Goal: Information Seeking & Learning: Learn about a topic

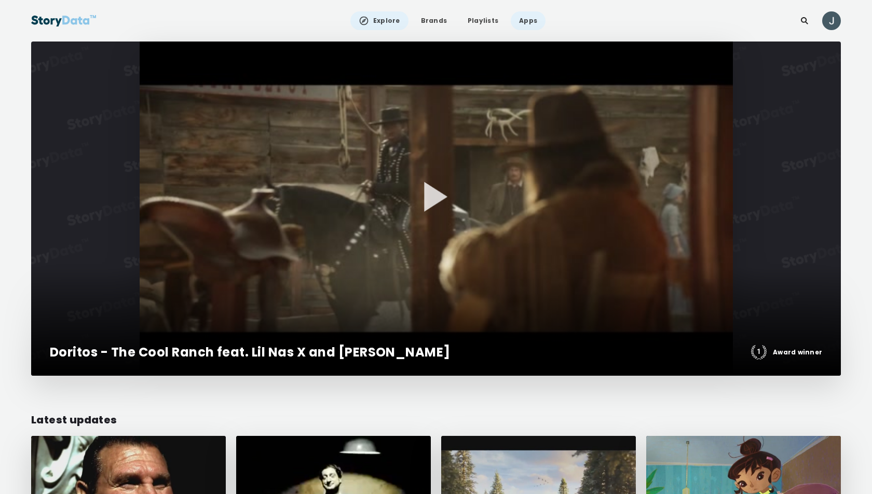
click at [530, 20] on link "Apps" at bounding box center [528, 20] width 35 height 19
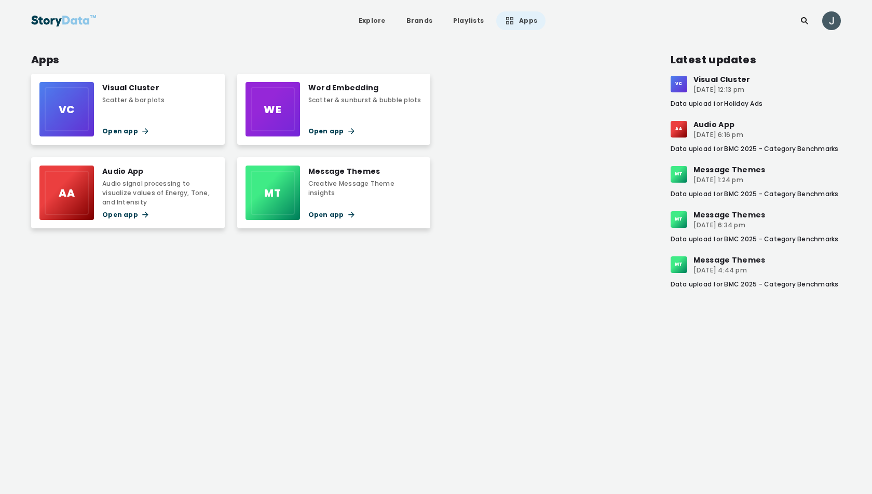
click at [134, 85] on div "Visual Cluster" at bounding box center [133, 87] width 63 height 11
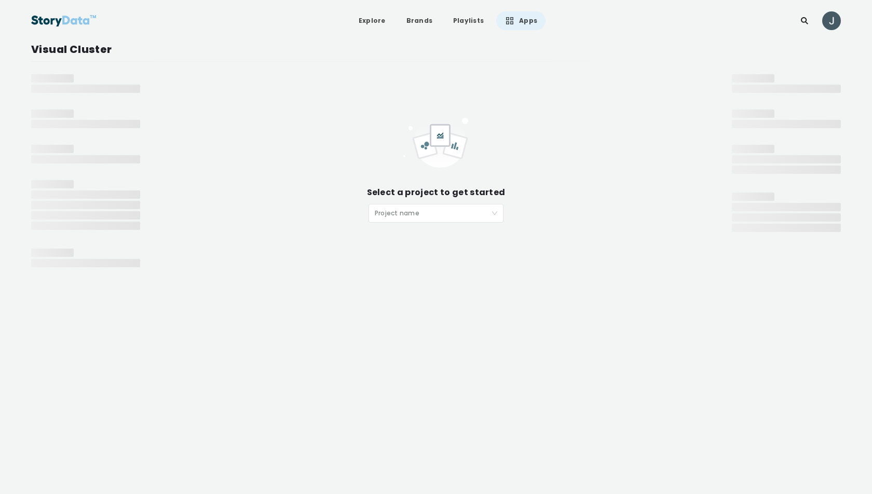
click at [391, 211] on input "search" at bounding box center [432, 213] width 115 height 16
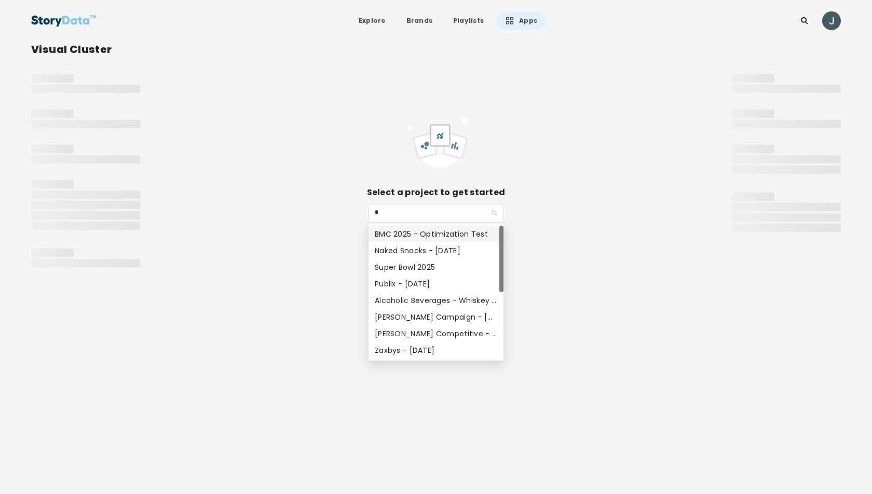
type input "**"
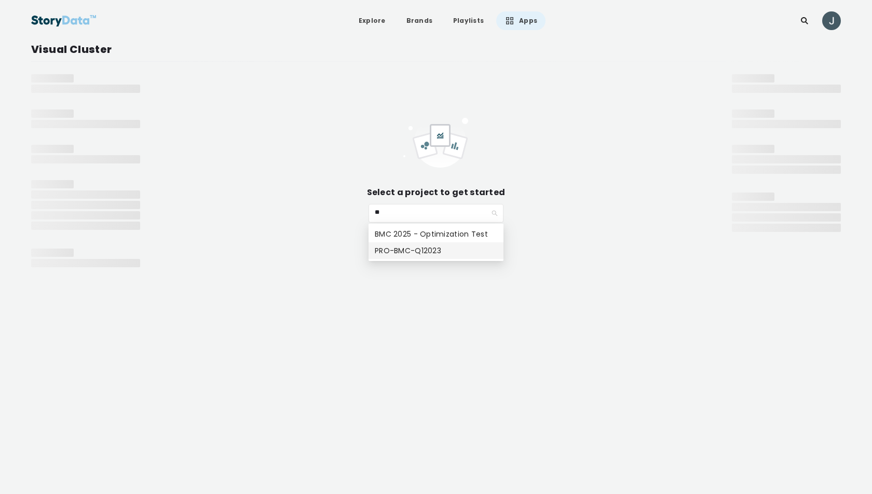
click at [419, 250] on div "PRO-BMC-Q12023" at bounding box center [436, 250] width 123 height 11
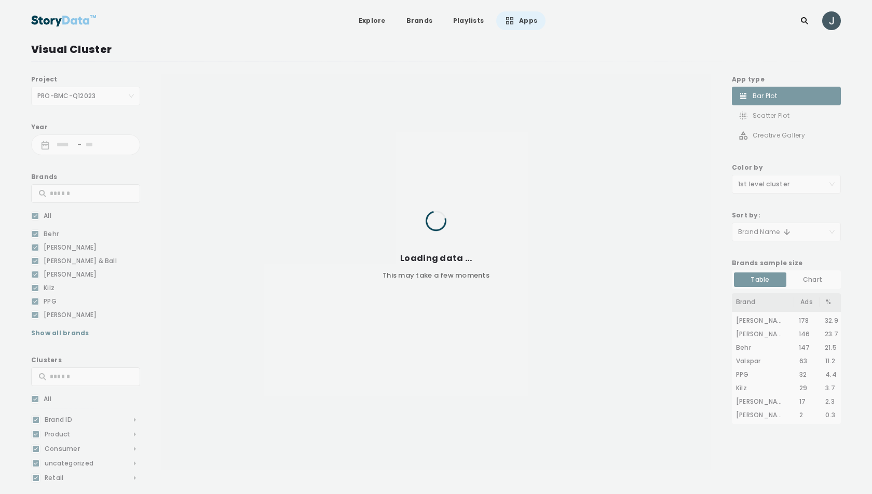
click at [73, 97] on div "Project PRO-BMC-Q12023 Year - Brands All Behr Benjamin Moore Farrow & Ball Glid…" at bounding box center [85, 305] width 109 height 463
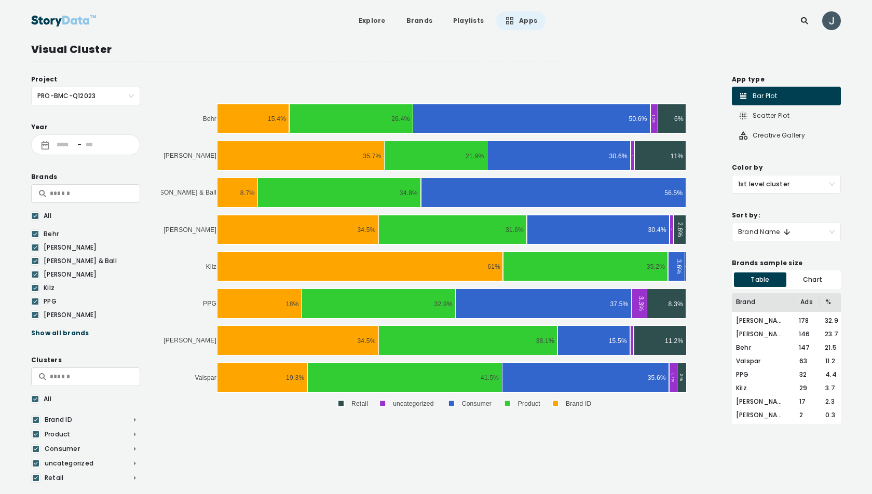
click at [80, 92] on span "PRO-BMC-Q12023" at bounding box center [85, 96] width 97 height 18
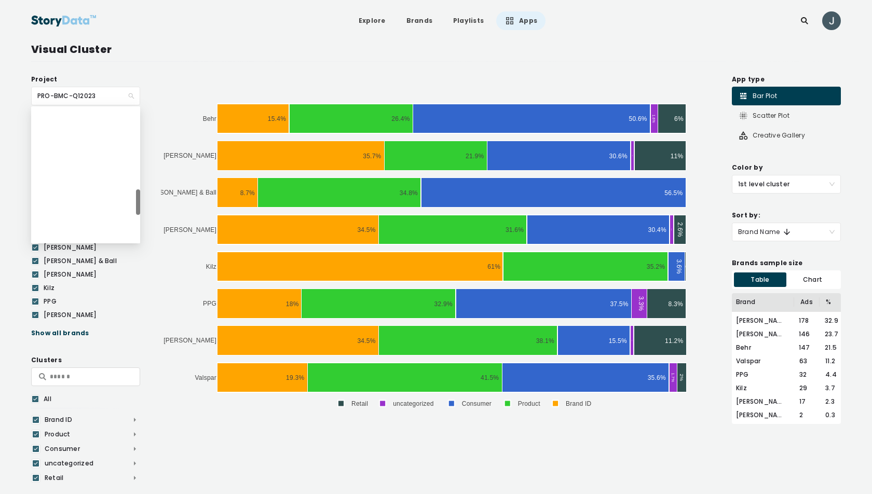
click at [80, 92] on span "PRO-BMC-Q12023" at bounding box center [85, 96] width 97 height 18
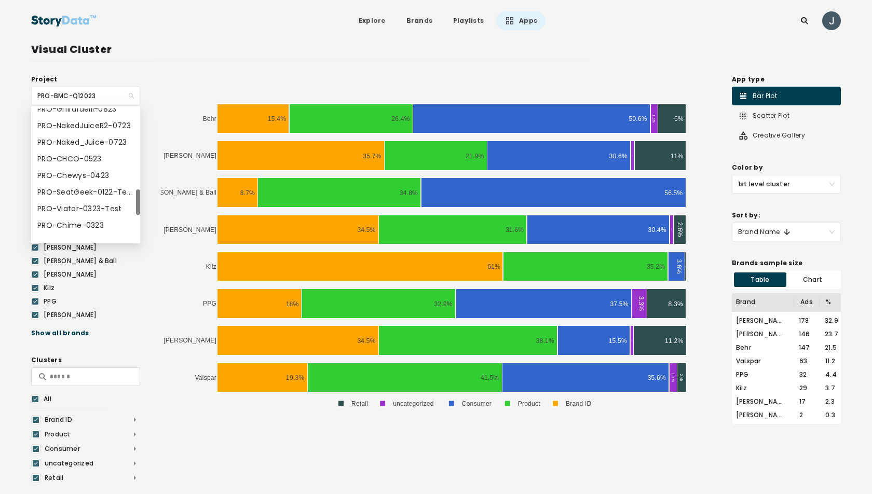
click at [80, 92] on span "PRO-BMC-Q12023" at bounding box center [85, 96] width 97 height 18
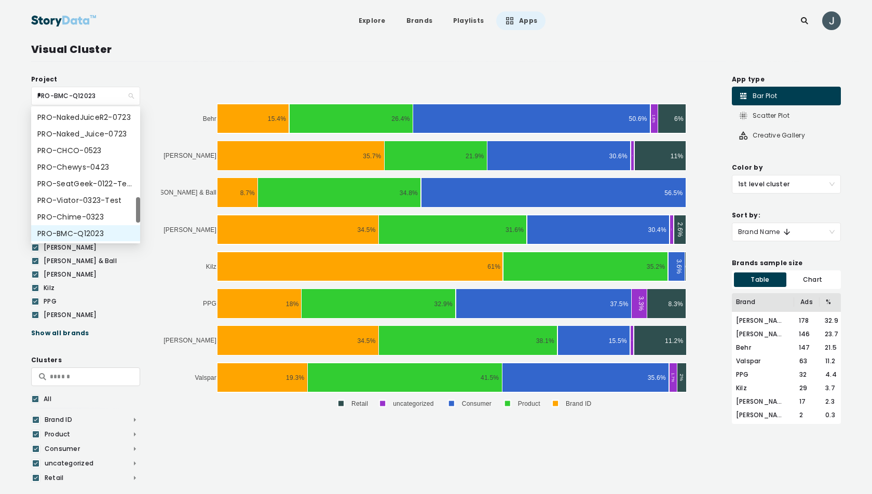
scroll to position [0, 0]
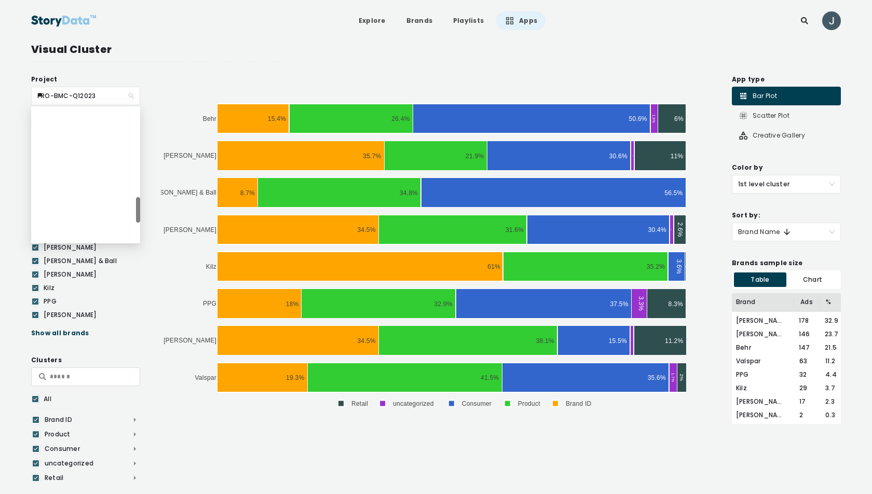
type input "***"
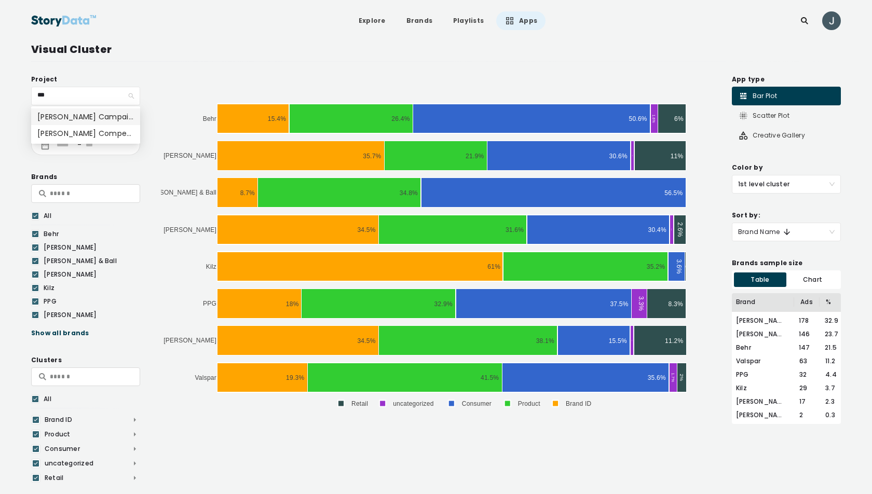
click at [104, 116] on div "Benjamin Moore Campaign - April 2024" at bounding box center [85, 116] width 97 height 11
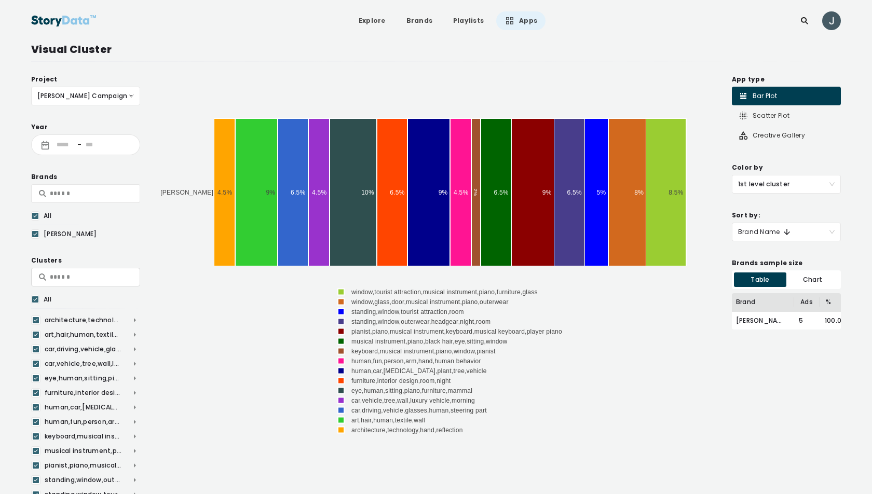
click at [71, 193] on input "text" at bounding box center [91, 193] width 82 height 13
click at [64, 276] on input "text" at bounding box center [91, 276] width 82 height 13
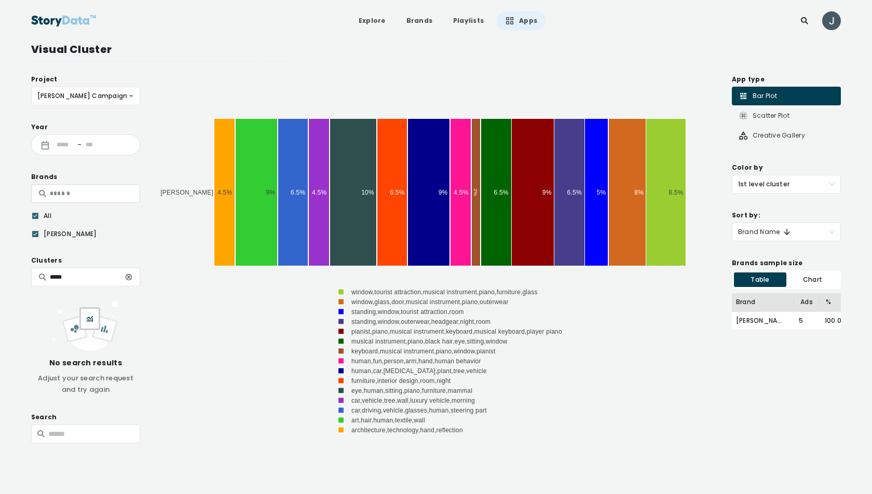
type input "*****"
click at [125, 276] on icon at bounding box center [129, 277] width 10 height 10
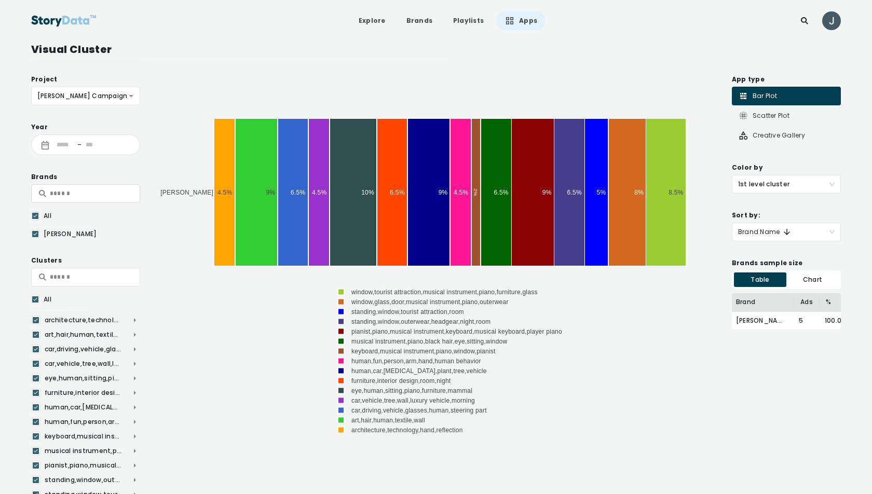
click at [84, 100] on span "Benjamin Moore Campaign - April 2024" at bounding box center [85, 96] width 97 height 18
type input "******"
click at [109, 135] on div "Benjamin Moore Competitive - April 2024" at bounding box center [85, 133] width 97 height 11
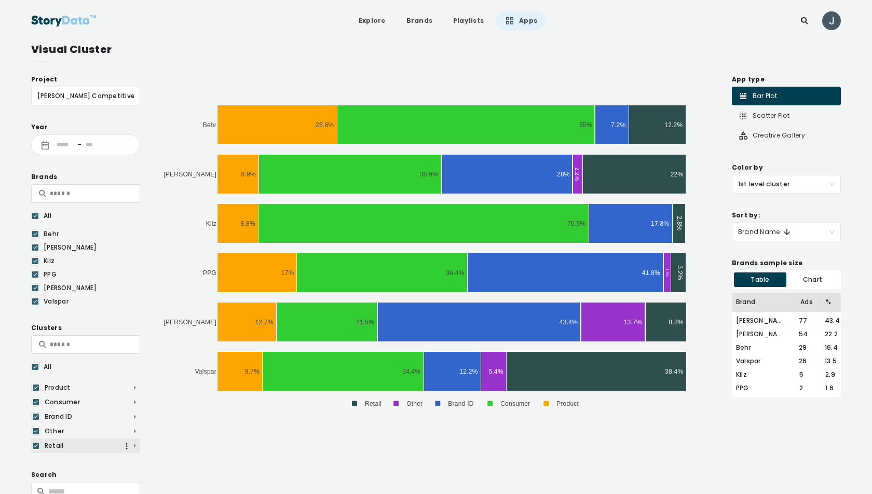
click at [134, 445] on span "Retail" at bounding box center [85, 445] width 109 height 9
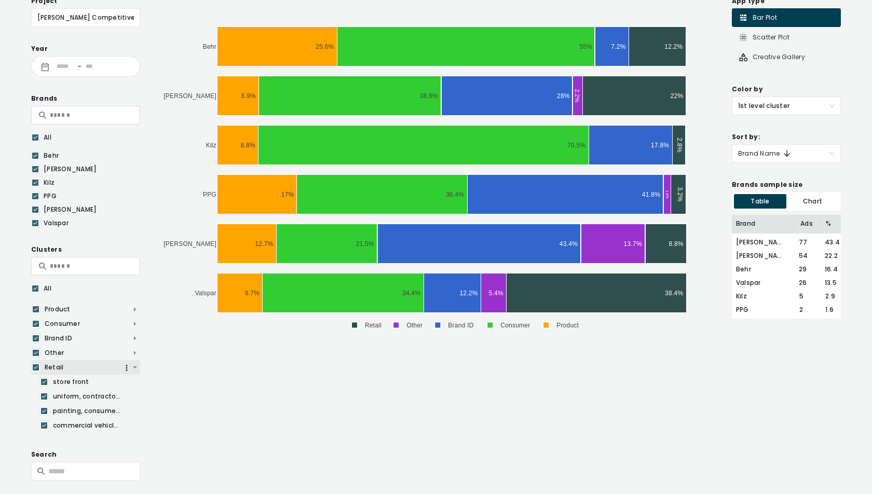
scroll to position [99, 0]
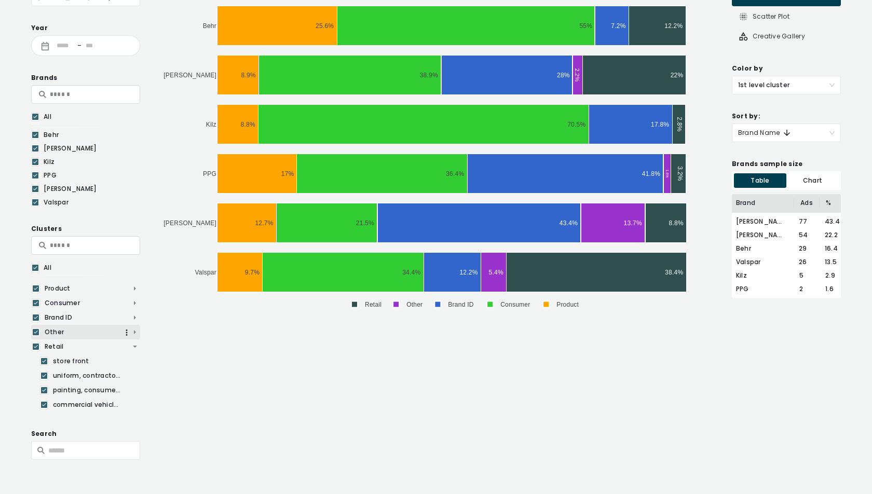
click at [135, 330] on span "Other" at bounding box center [85, 332] width 109 height 9
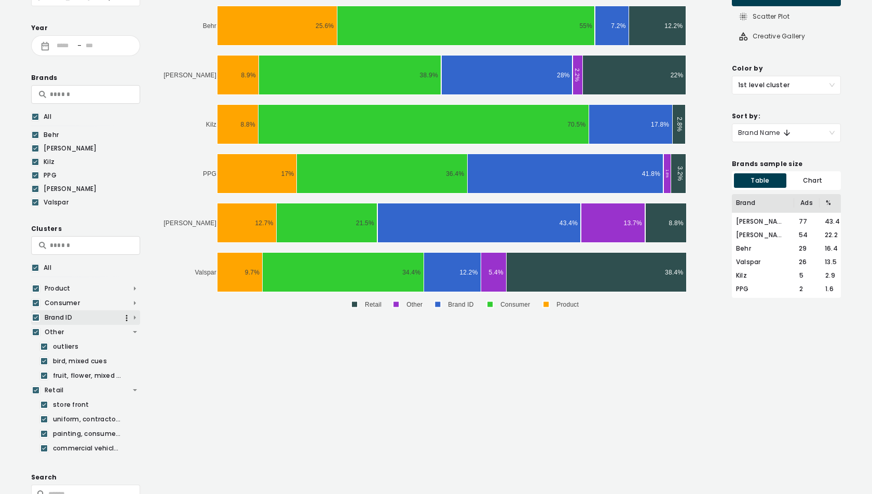
click at [136, 313] on span "Brand ID" at bounding box center [85, 317] width 109 height 9
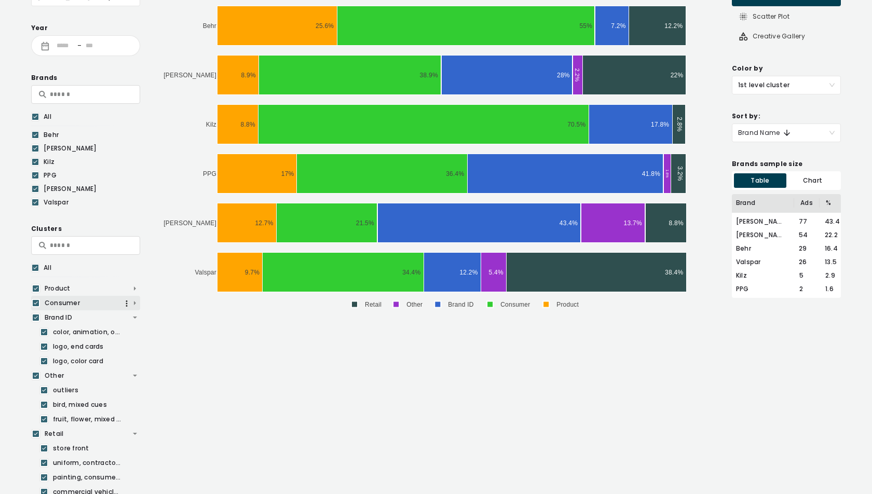
click at [136, 296] on div "Consumer" at bounding box center [85, 303] width 109 height 15
click at [135, 301] on span "Consumer" at bounding box center [85, 302] width 109 height 9
click at [34, 267] on icon at bounding box center [35, 268] width 6 height 10
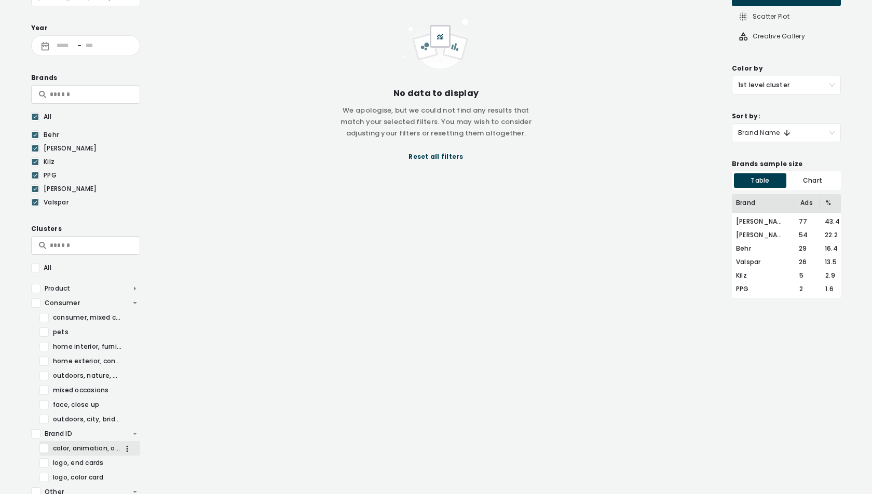
click at [44, 446] on div at bounding box center [43, 448] width 9 height 9
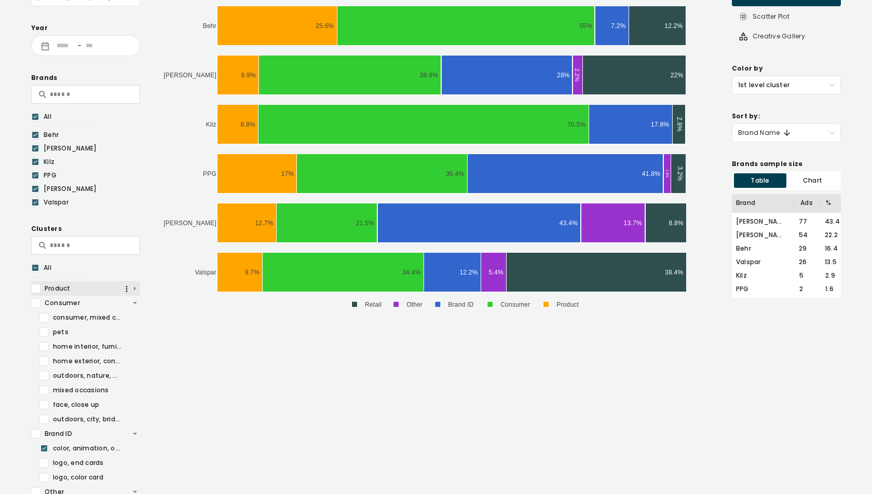
click at [136, 290] on span "Product" at bounding box center [85, 288] width 109 height 9
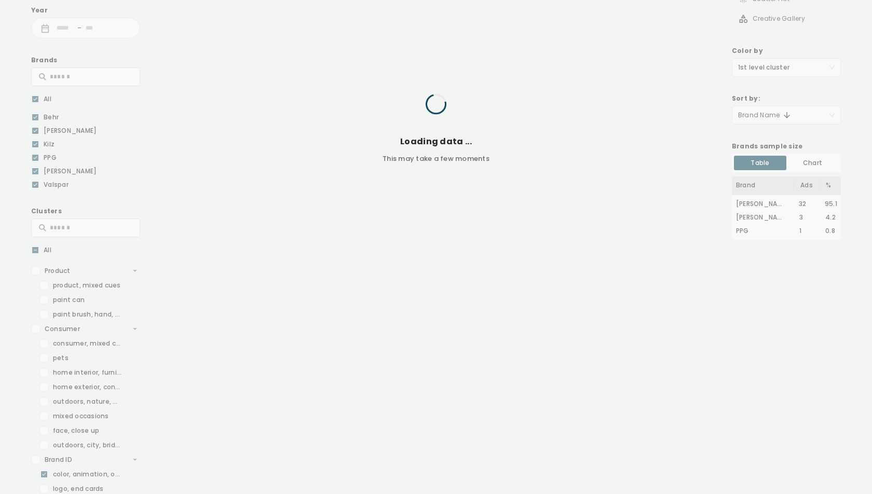
scroll to position [123, 0]
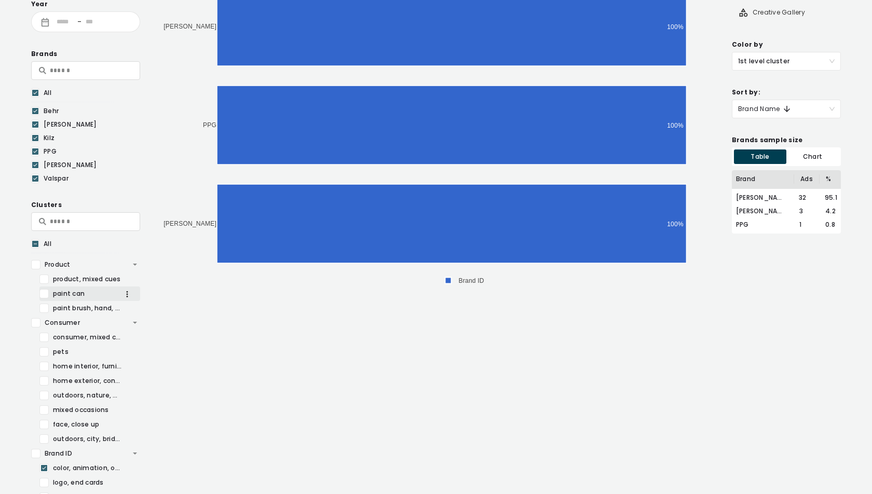
click at [46, 292] on div at bounding box center [43, 293] width 9 height 9
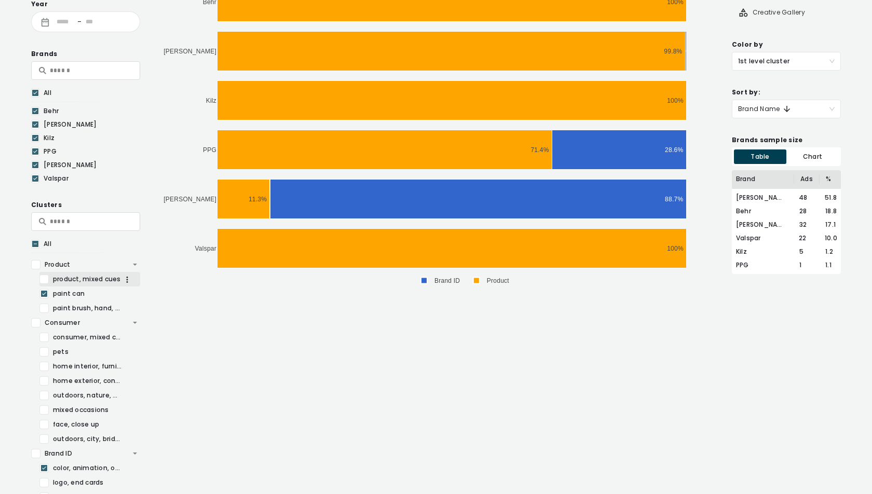
click at [44, 280] on div at bounding box center [43, 279] width 9 height 9
click at [43, 308] on div at bounding box center [43, 308] width 9 height 9
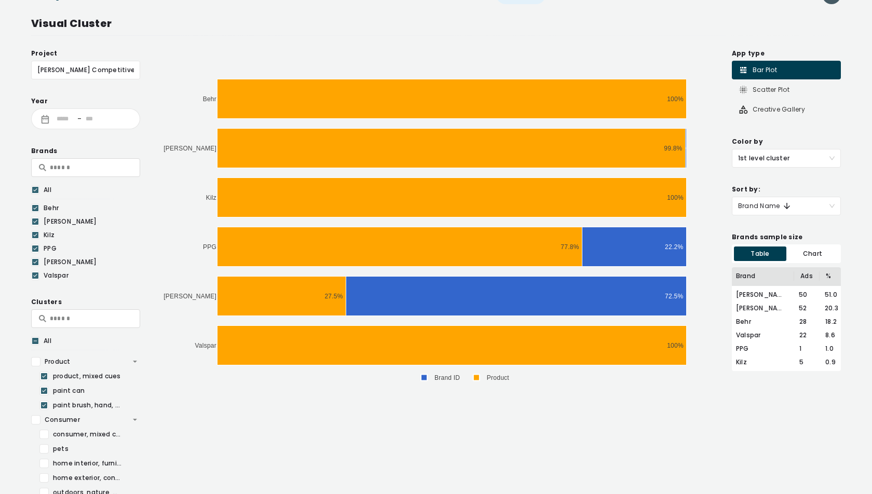
scroll to position [0, 0]
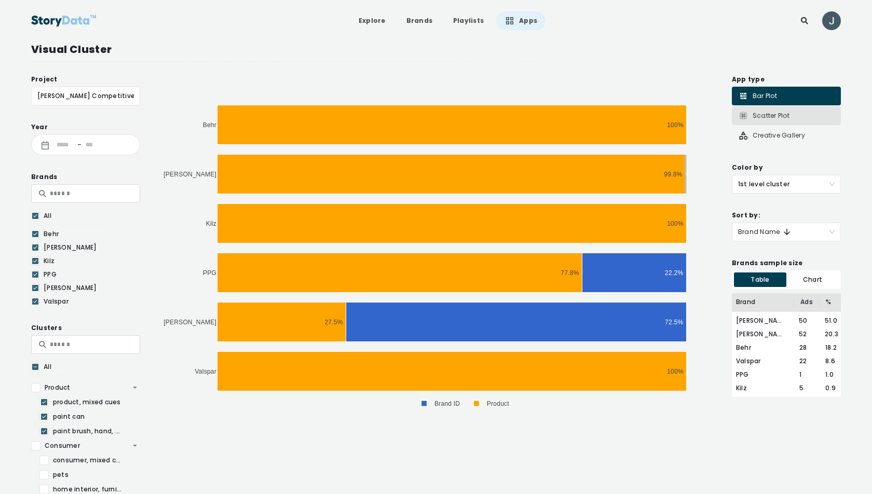
click at [784, 119] on div "Scatter Plot" at bounding box center [763, 116] width 51 height 10
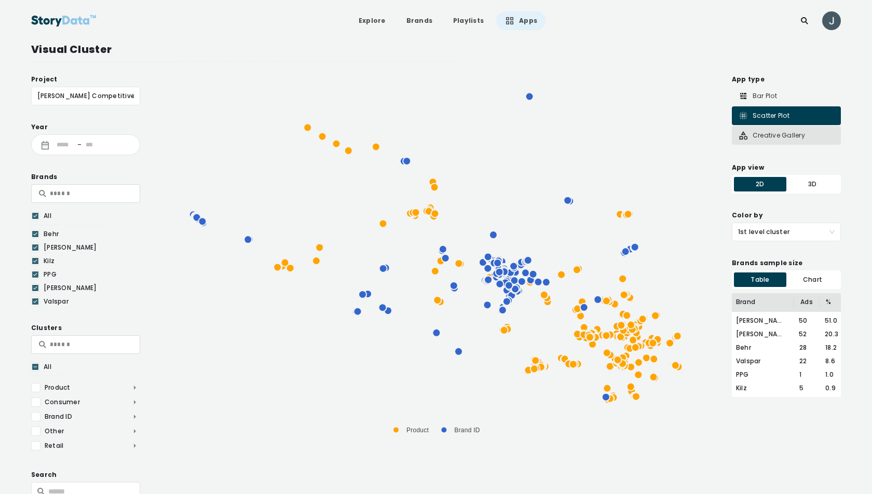
click at [779, 130] on div "Creative Gallery" at bounding box center [771, 135] width 67 height 10
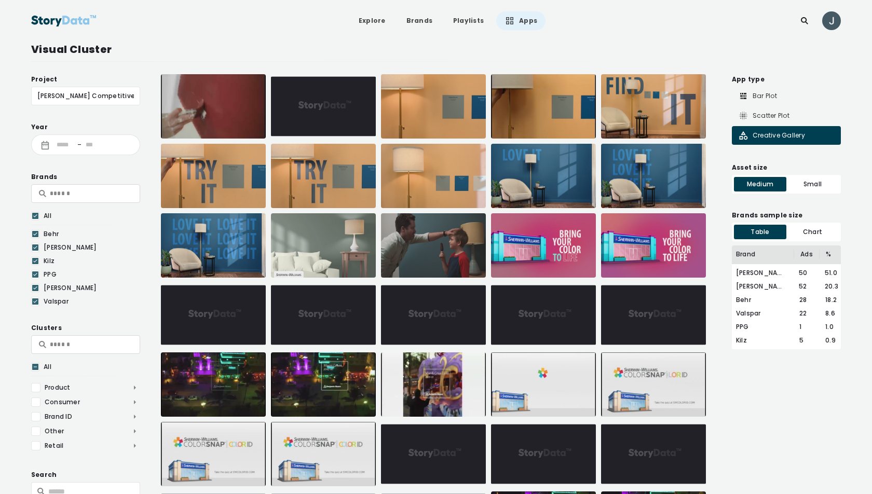
click at [375, 177] on img at bounding box center [323, 176] width 105 height 64
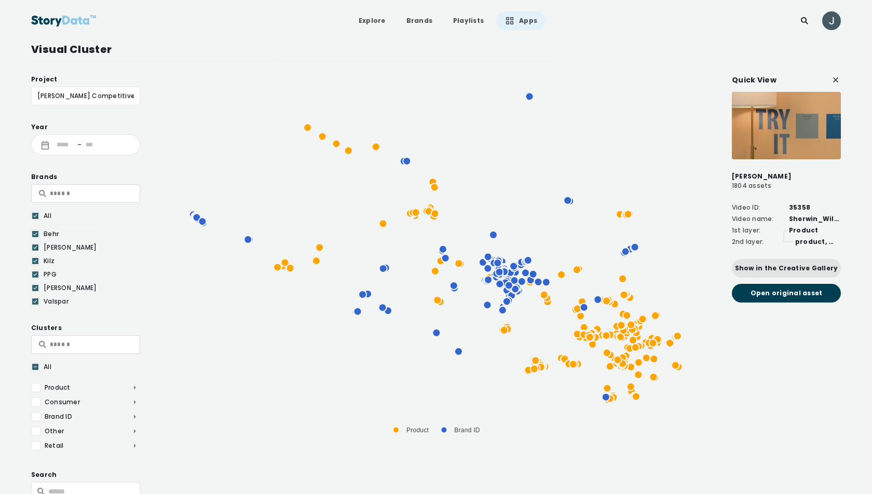
click at [836, 82] on icon at bounding box center [836, 80] width 10 height 10
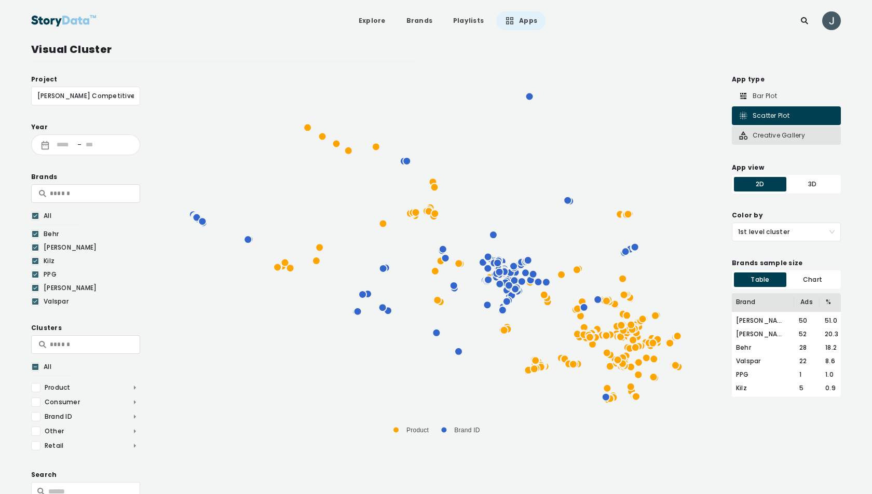
click at [774, 132] on div "Creative Gallery" at bounding box center [771, 135] width 67 height 10
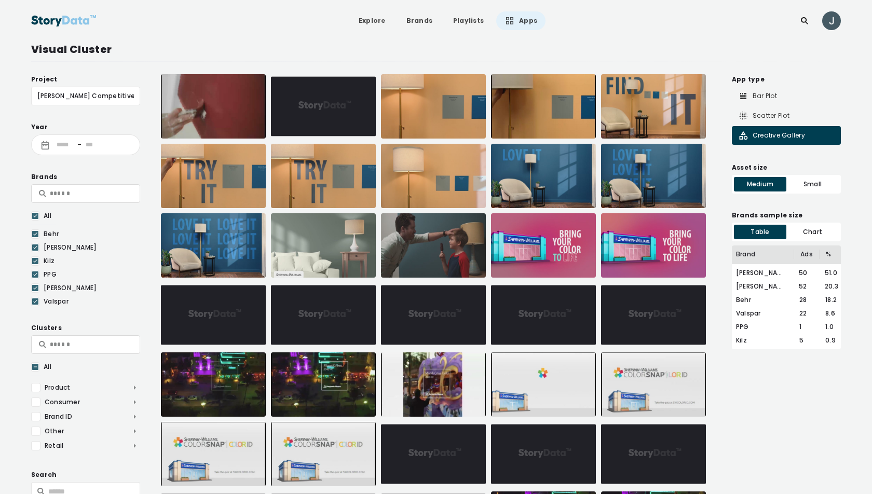
click at [319, 184] on img at bounding box center [323, 176] width 105 height 64
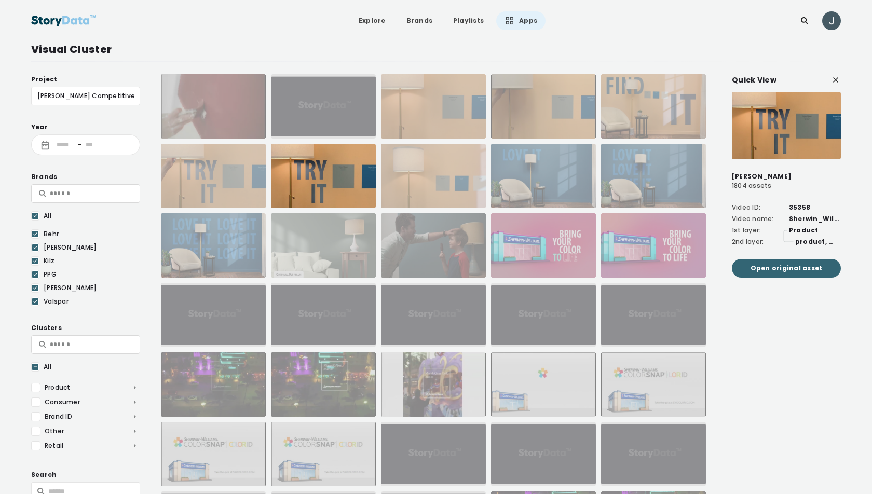
click at [791, 267] on span "Open original asset" at bounding box center [787, 268] width 72 height 10
click at [539, 183] on div at bounding box center [543, 176] width 105 height 64
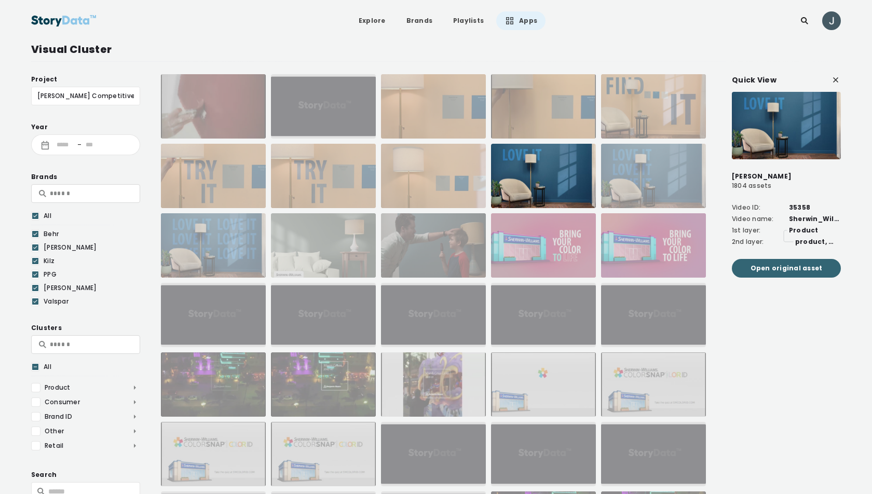
click at [807, 270] on span "Open original asset" at bounding box center [787, 268] width 72 height 10
click at [793, 401] on div "Quick View Sherwin Williams 1804 assets Video ID: 35358 Video name: Sherwin_Wil…" at bounding box center [786, 321] width 109 height 494
click at [835, 83] on icon at bounding box center [836, 80] width 10 height 10
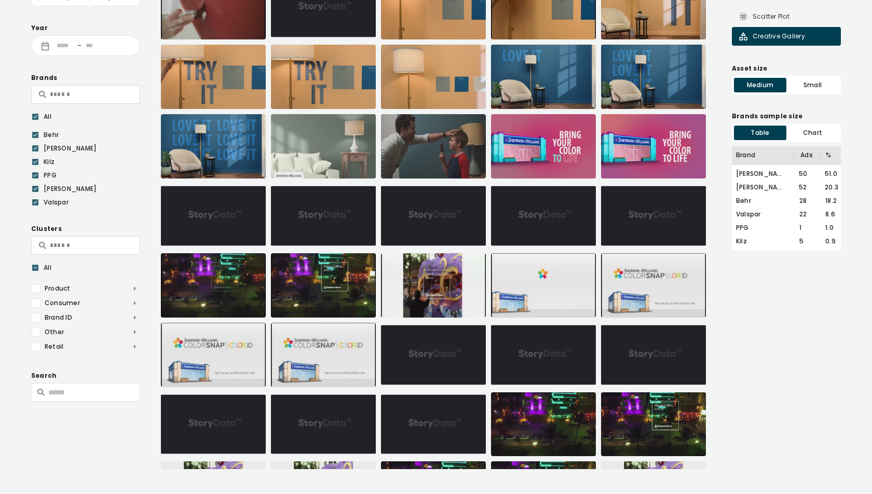
scroll to position [104, 0]
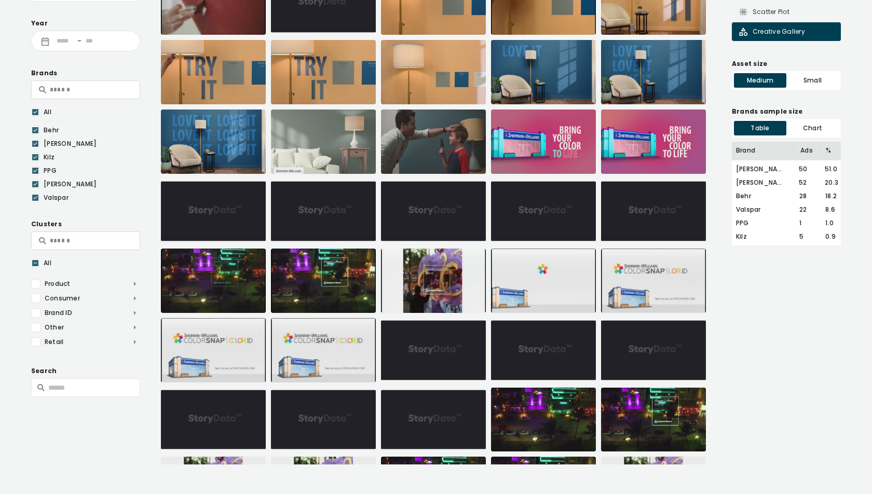
click at [328, 344] on img at bounding box center [323, 350] width 105 height 64
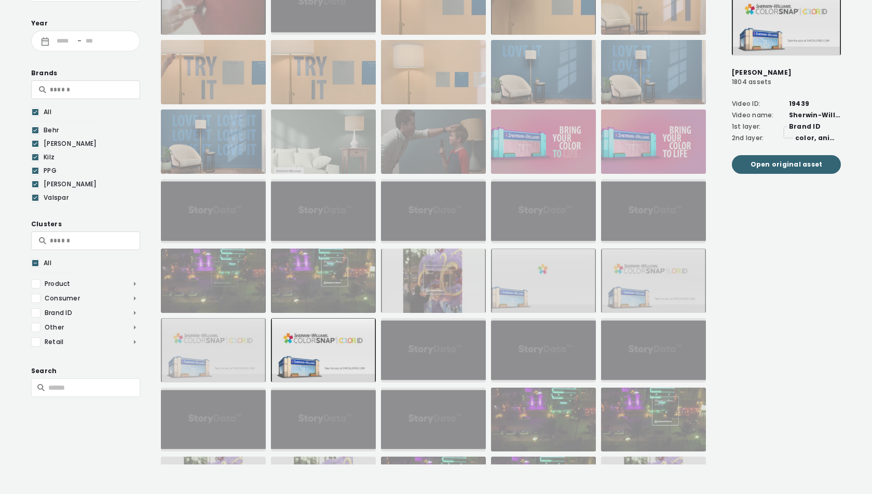
click at [770, 160] on span "Open original asset" at bounding box center [787, 164] width 72 height 10
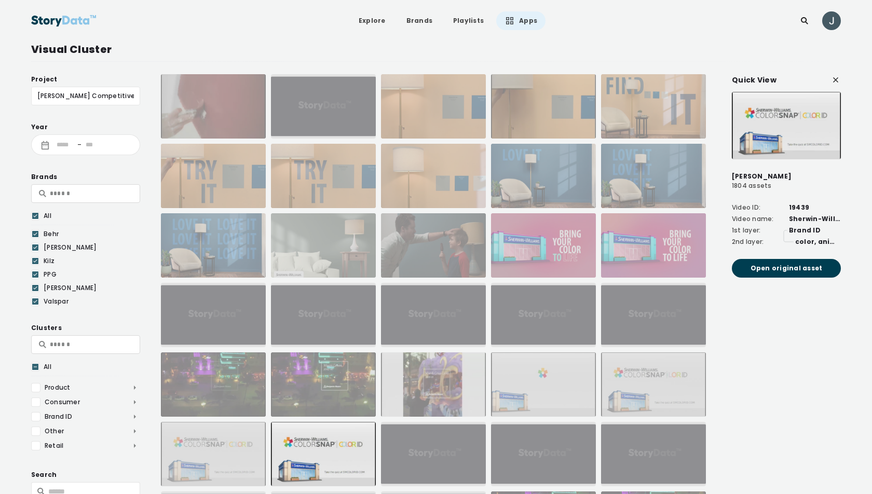
click at [834, 79] on icon at bounding box center [836, 80] width 10 height 10
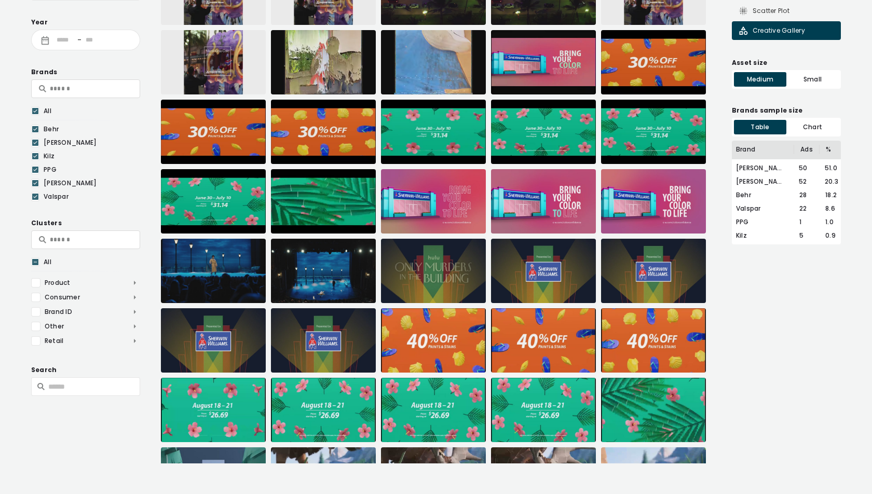
scroll to position [497, 0]
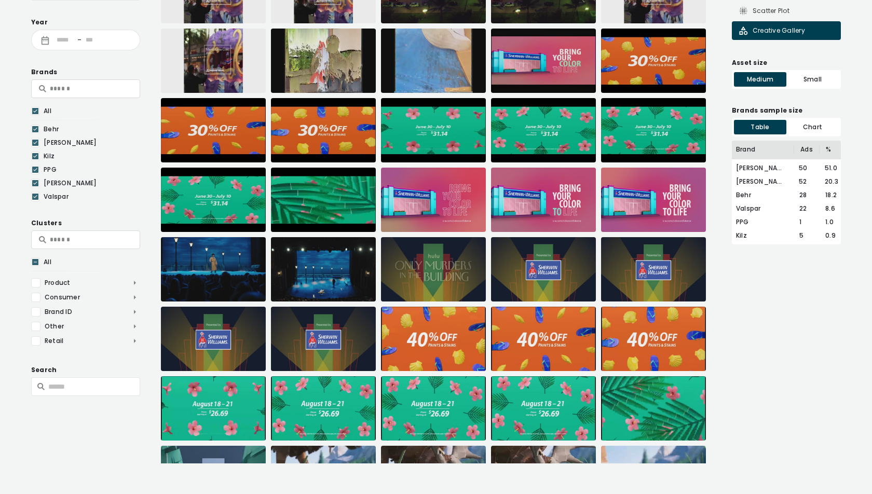
click at [549, 58] on img at bounding box center [543, 61] width 105 height 64
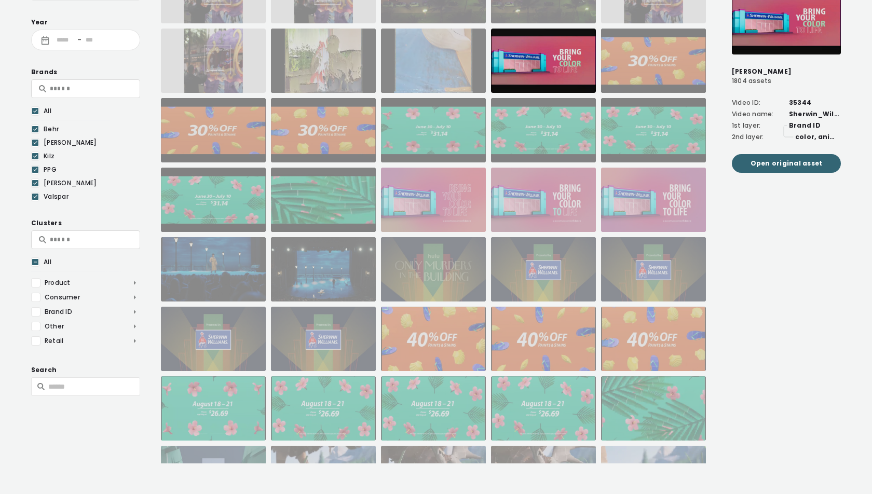
click at [767, 162] on span "Open original asset" at bounding box center [787, 163] width 72 height 10
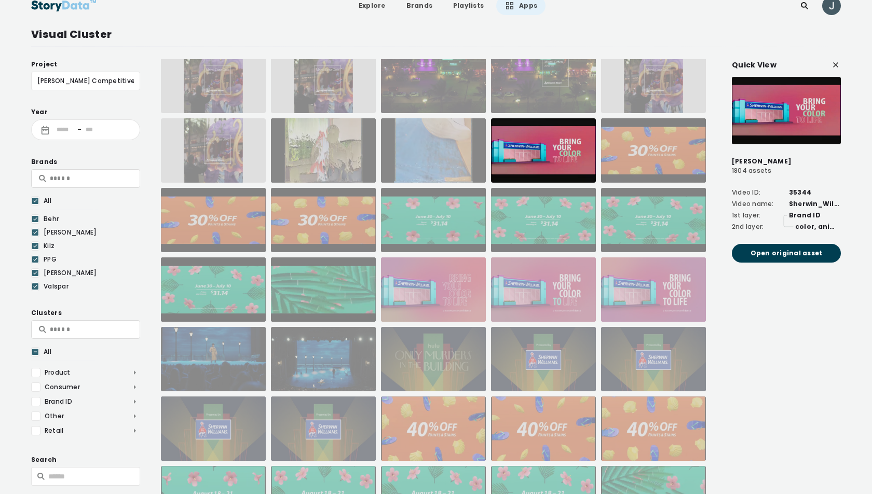
scroll to position [0, 0]
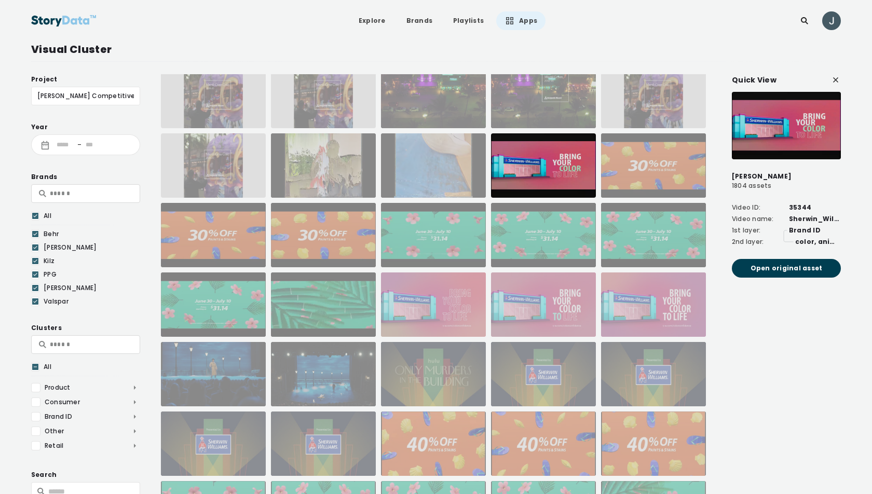
click at [836, 78] on icon at bounding box center [836, 80] width 10 height 10
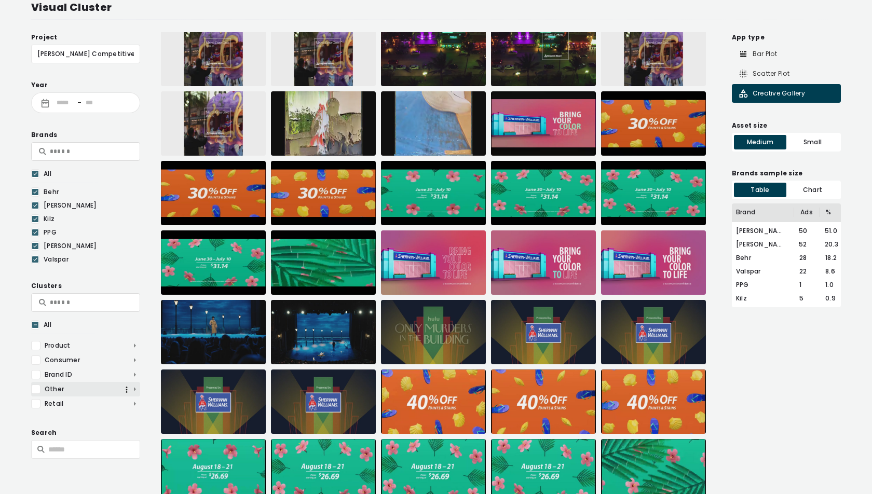
scroll to position [58, 0]
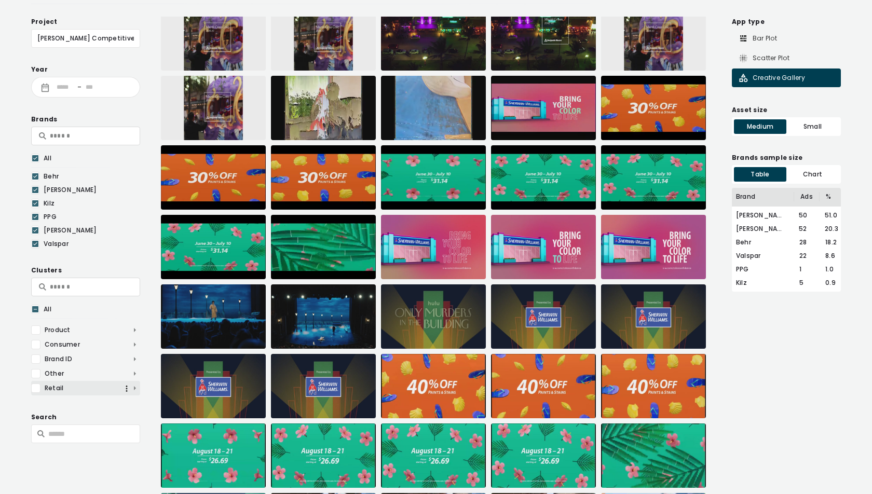
click at [136, 390] on span "Retail" at bounding box center [85, 388] width 109 height 9
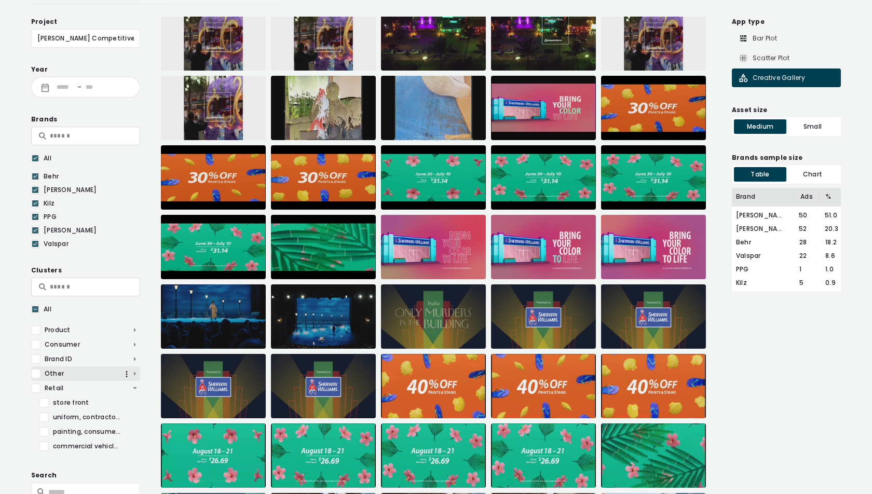
click at [136, 372] on span "Other" at bounding box center [85, 373] width 109 height 9
click at [136, 357] on span "Brand ID" at bounding box center [85, 359] width 109 height 9
click at [135, 344] on span "Consumer" at bounding box center [85, 344] width 109 height 9
click at [136, 328] on span "Product" at bounding box center [85, 329] width 109 height 9
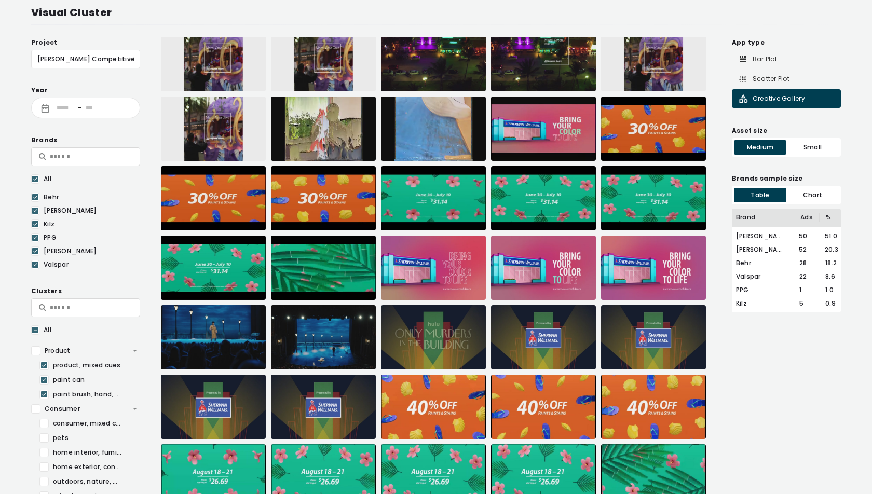
scroll to position [23, 0]
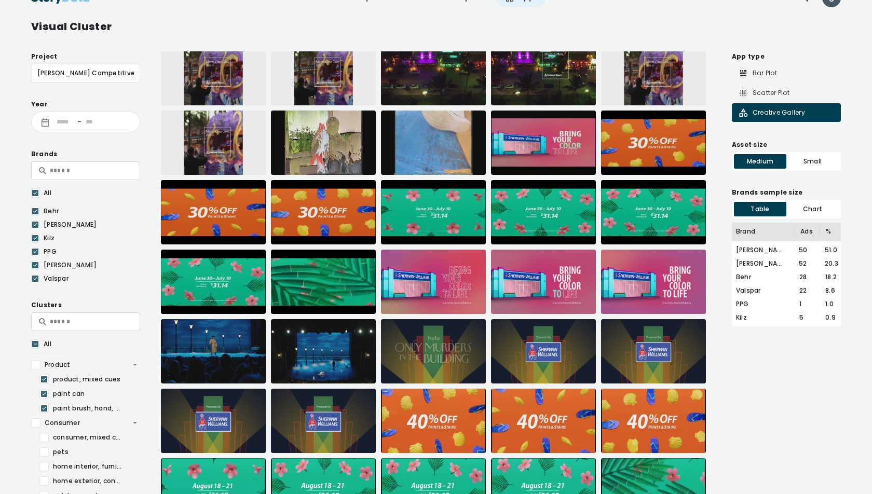
click at [35, 194] on icon at bounding box center [35, 193] width 6 height 10
click at [35, 211] on div at bounding box center [35, 211] width 8 height 9
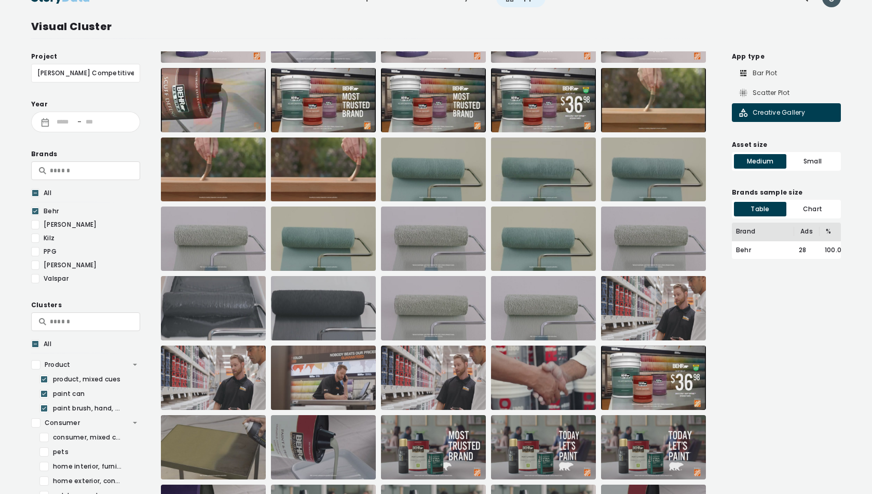
scroll to position [333, 0]
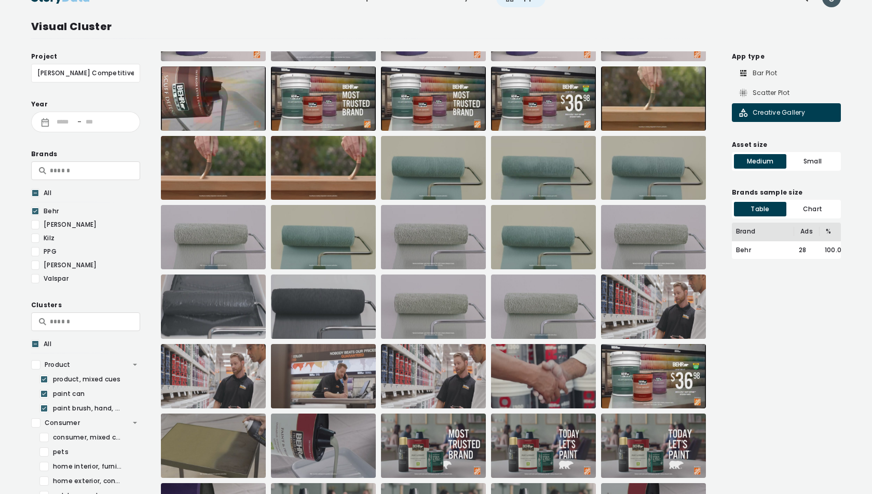
click at [412, 168] on img at bounding box center [433, 168] width 105 height 64
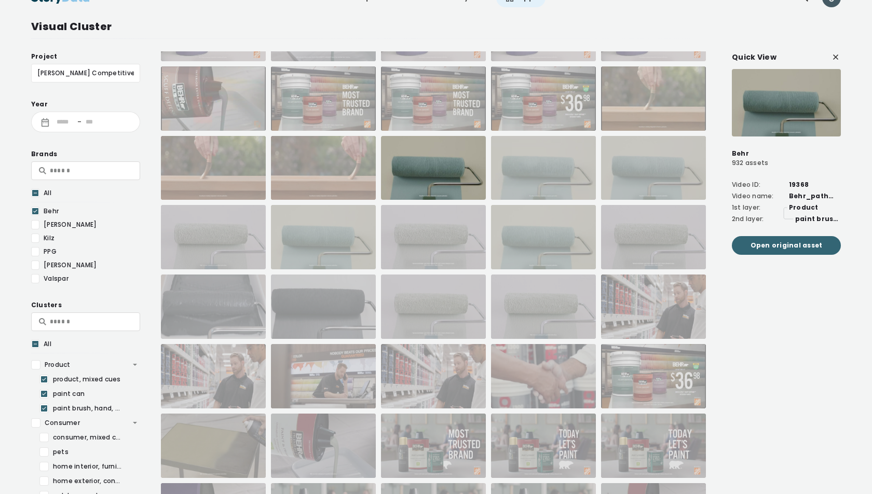
click at [808, 242] on span "Open original asset" at bounding box center [787, 245] width 72 height 10
click at [794, 395] on div "Quick View Behr 932 assets Video ID: 19368 Video name: Behr_pathmatics_40977826…" at bounding box center [786, 419] width 109 height 736
click at [834, 53] on icon at bounding box center [836, 57] width 10 height 10
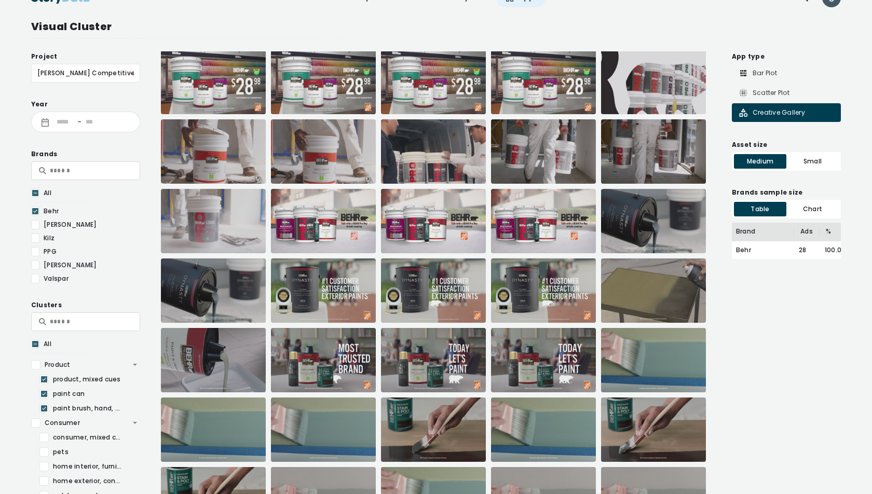
scroll to position [1721, 0]
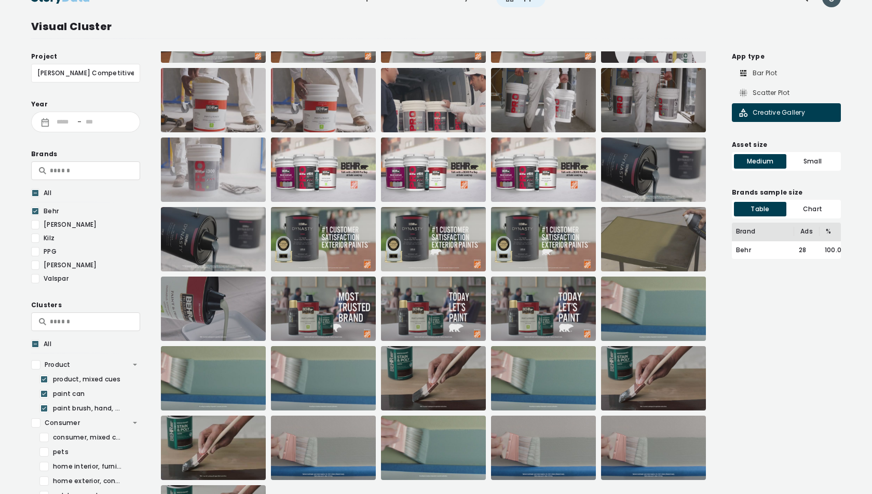
click at [330, 372] on img at bounding box center [323, 378] width 105 height 64
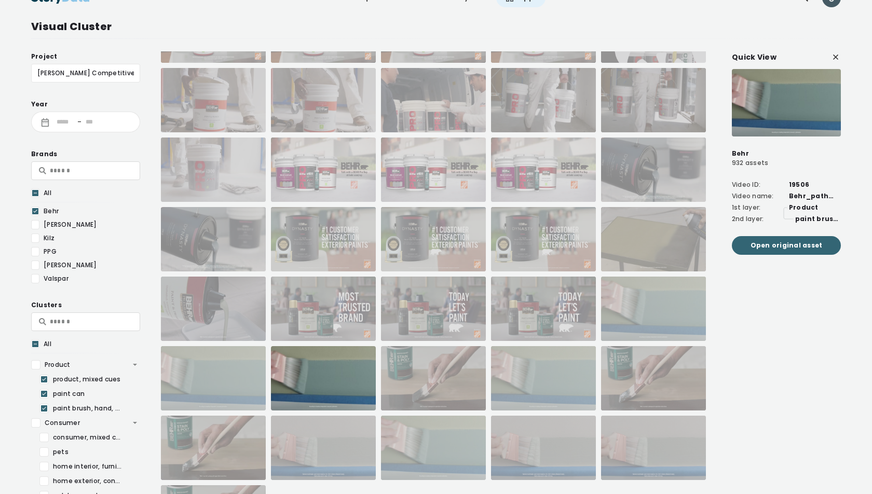
click at [797, 250] on span "Open original asset" at bounding box center [787, 245] width 72 height 10
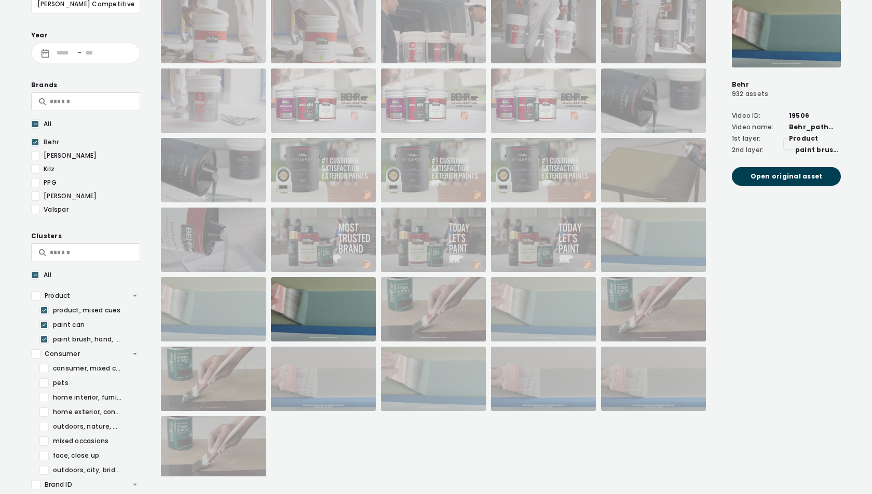
scroll to position [75, 0]
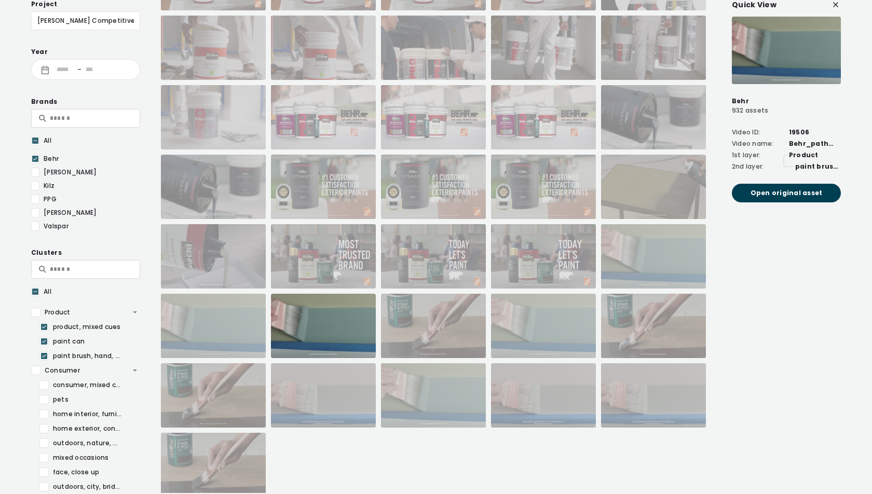
click at [34, 158] on icon at bounding box center [35, 158] width 4 height 3
click at [34, 168] on div at bounding box center [35, 172] width 8 height 9
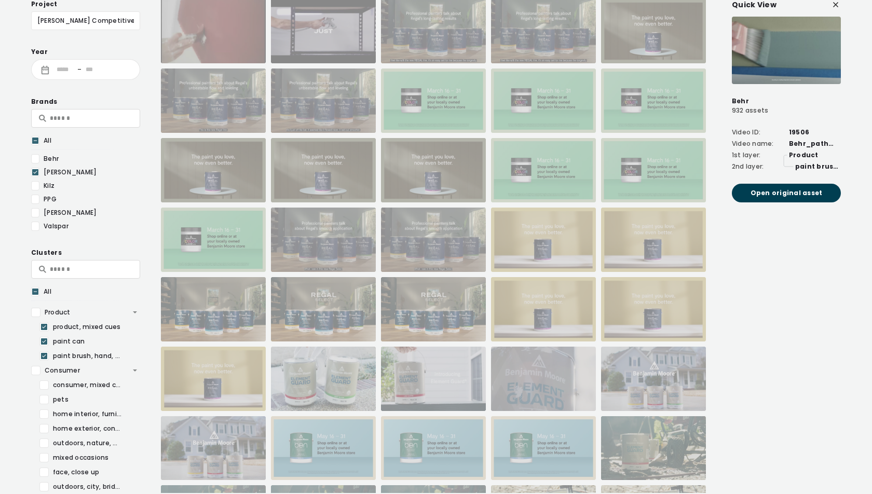
scroll to position [0, 0]
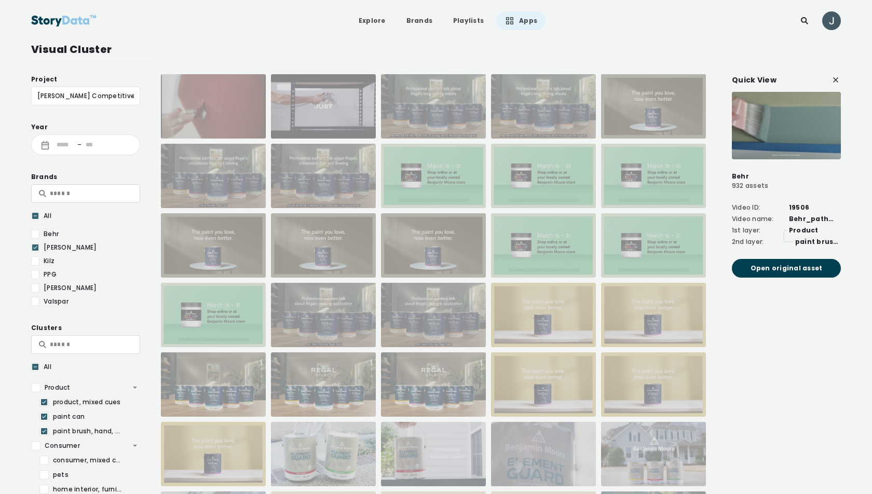
click at [835, 79] on icon at bounding box center [835, 79] width 5 height 5
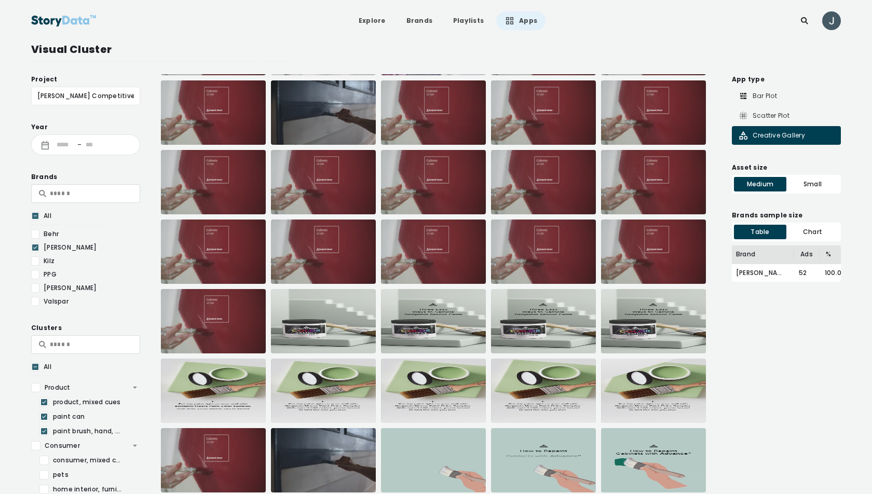
scroll to position [1739, 0]
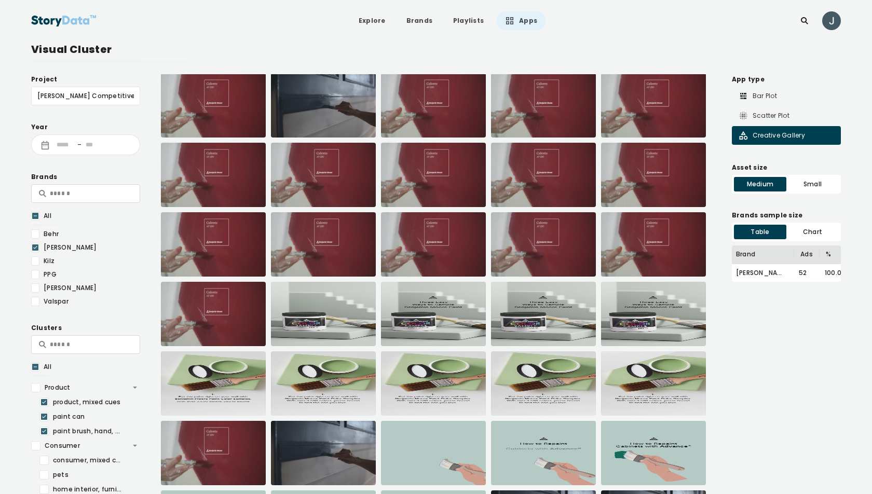
click at [436, 160] on img at bounding box center [433, 175] width 105 height 64
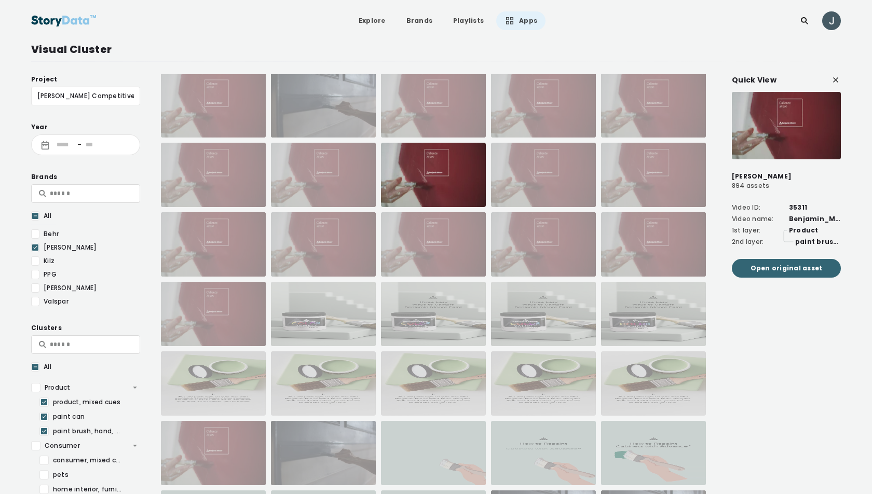
click at [786, 268] on span "Open original asset" at bounding box center [787, 268] width 72 height 10
click at [34, 250] on icon at bounding box center [35, 247] width 6 height 10
click at [36, 261] on div at bounding box center [35, 260] width 8 height 9
click at [832, 80] on icon at bounding box center [836, 80] width 10 height 10
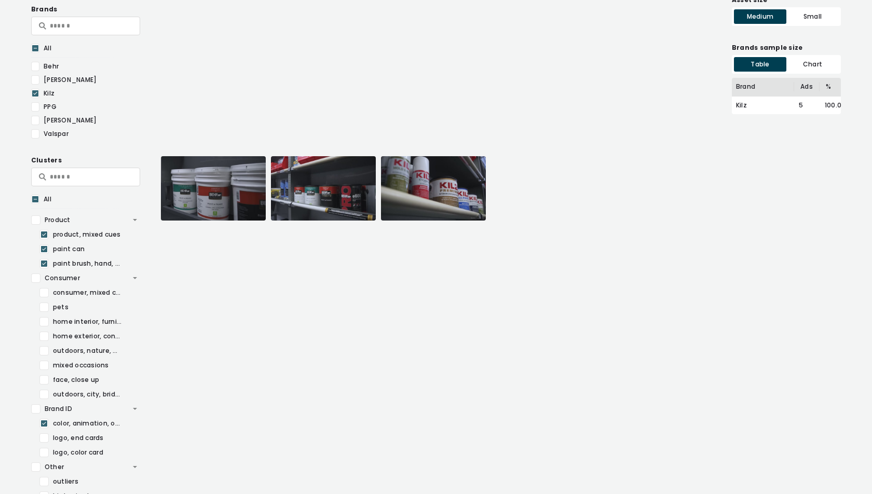
scroll to position [0, 0]
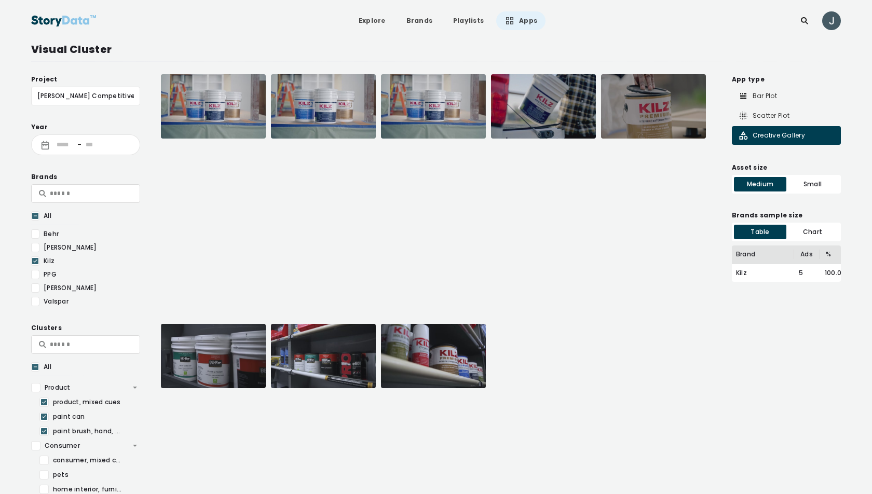
click at [37, 256] on icon at bounding box center [35, 261] width 6 height 10
click at [39, 297] on div "[PERSON_NAME]" at bounding box center [85, 301] width 109 height 9
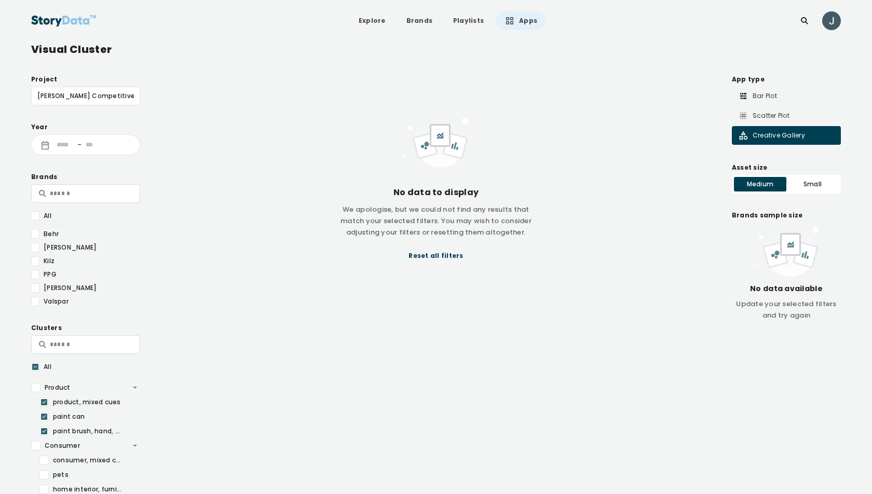
click at [37, 300] on div at bounding box center [35, 301] width 8 height 9
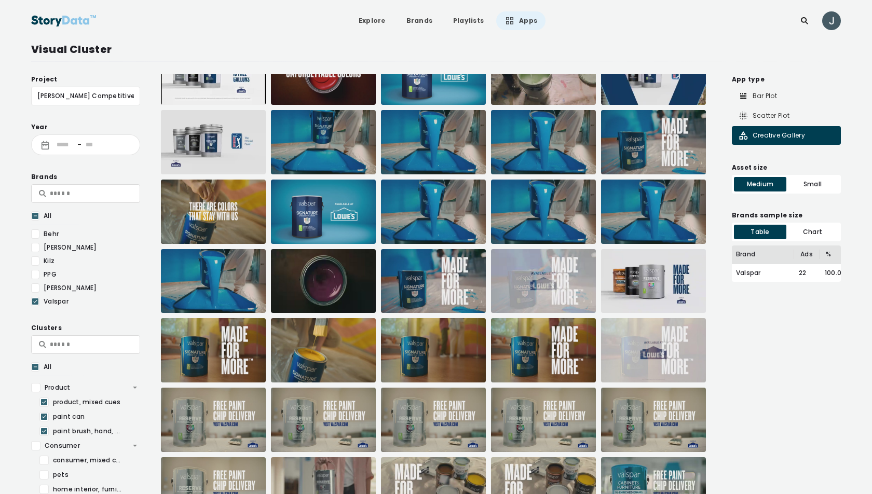
scroll to position [246, 0]
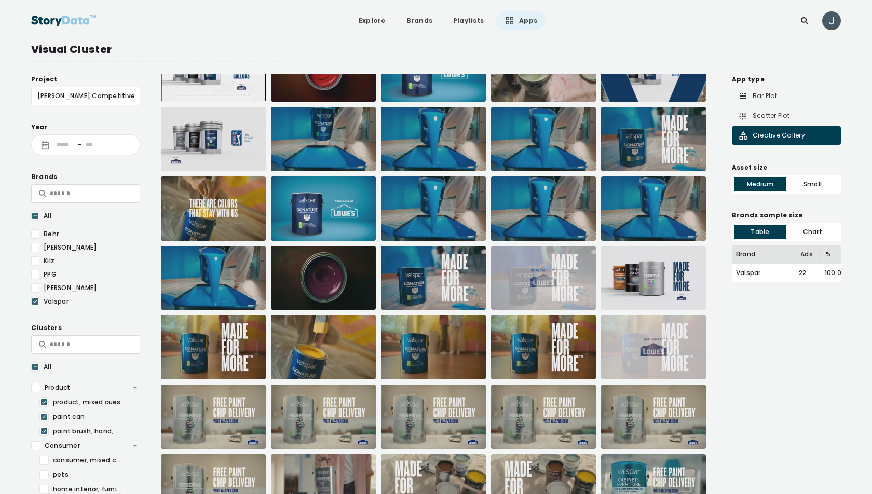
click at [433, 140] on img at bounding box center [433, 139] width 105 height 64
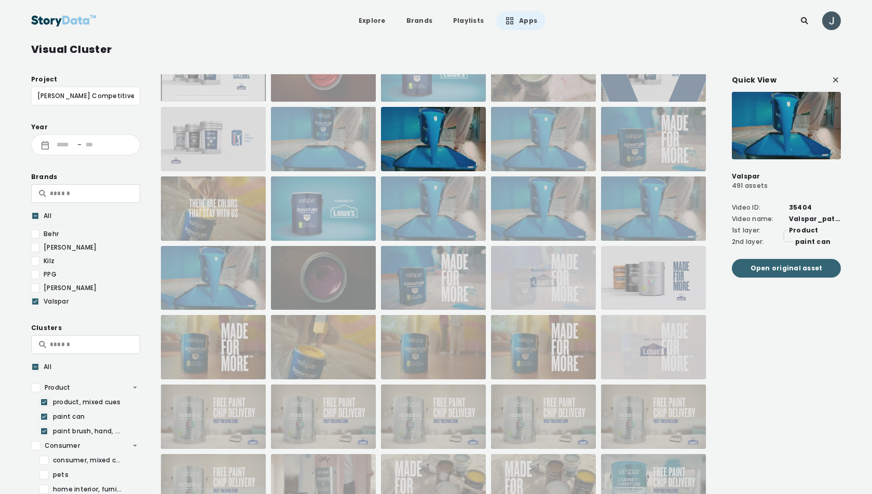
click at [787, 270] on span "Open original asset" at bounding box center [787, 268] width 72 height 10
click at [551, 147] on div at bounding box center [543, 139] width 105 height 64
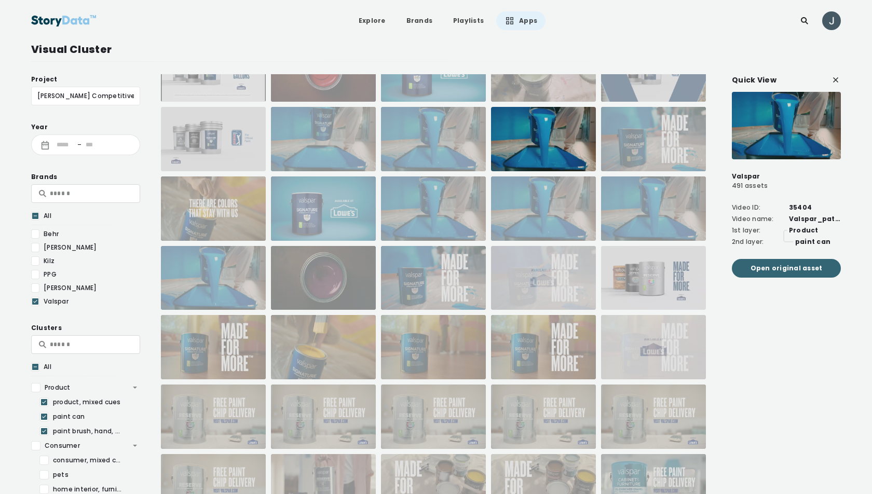
click at [805, 266] on span "Open original asset" at bounding box center [787, 268] width 72 height 10
click at [334, 128] on div at bounding box center [323, 139] width 105 height 64
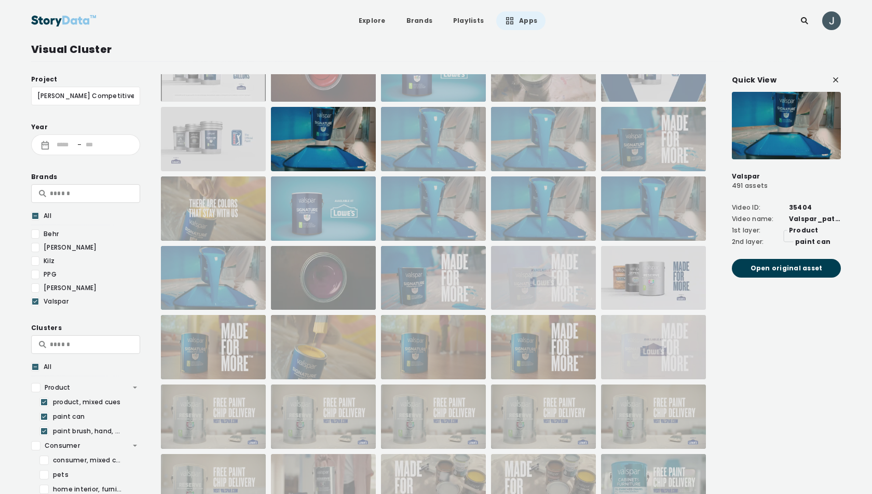
click at [237, 258] on div at bounding box center [213, 278] width 105 height 64
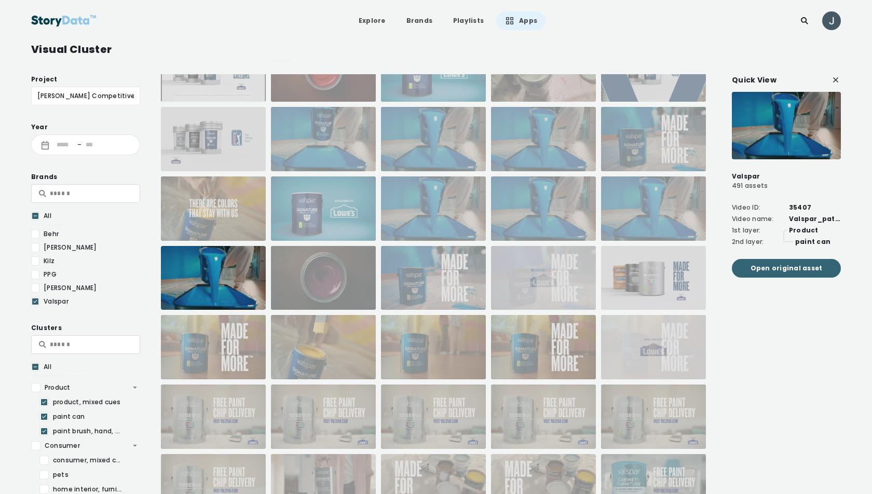
click at [791, 266] on span "Open original asset" at bounding box center [787, 268] width 72 height 10
click at [316, 267] on div at bounding box center [323, 278] width 105 height 64
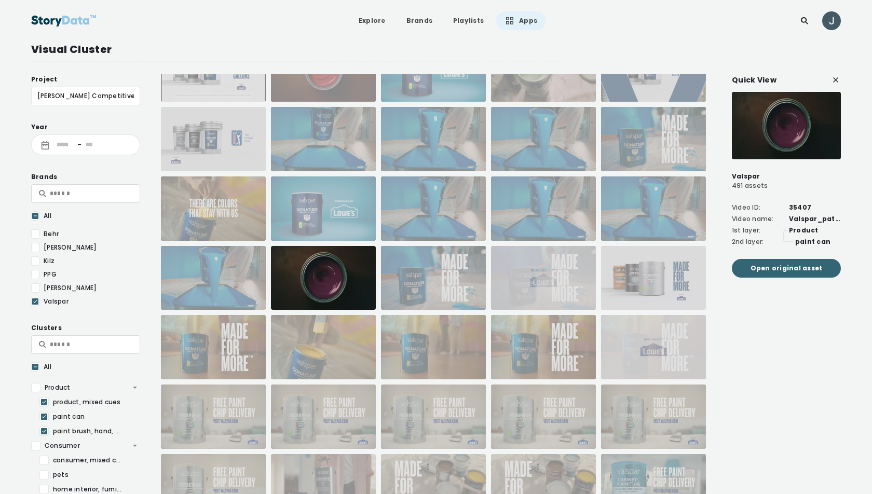
click at [788, 267] on span "Open original asset" at bounding box center [787, 268] width 72 height 10
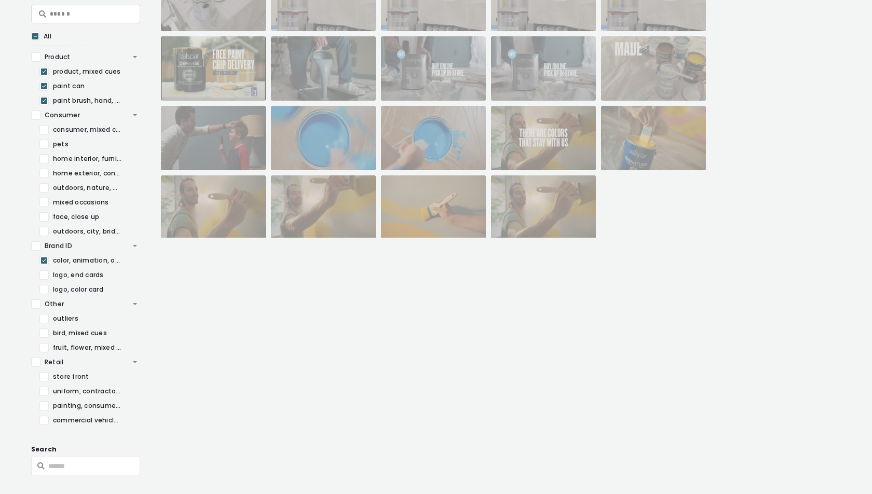
scroll to position [346, 0]
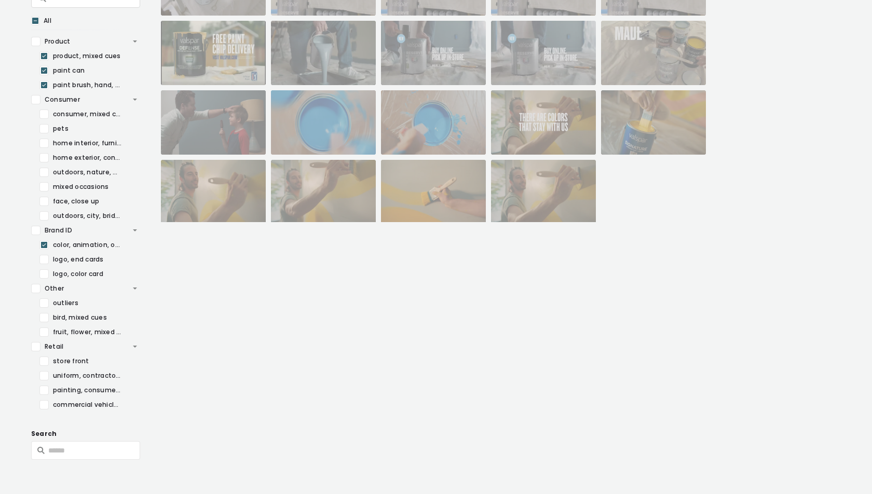
click at [427, 107] on div at bounding box center [433, 122] width 105 height 64
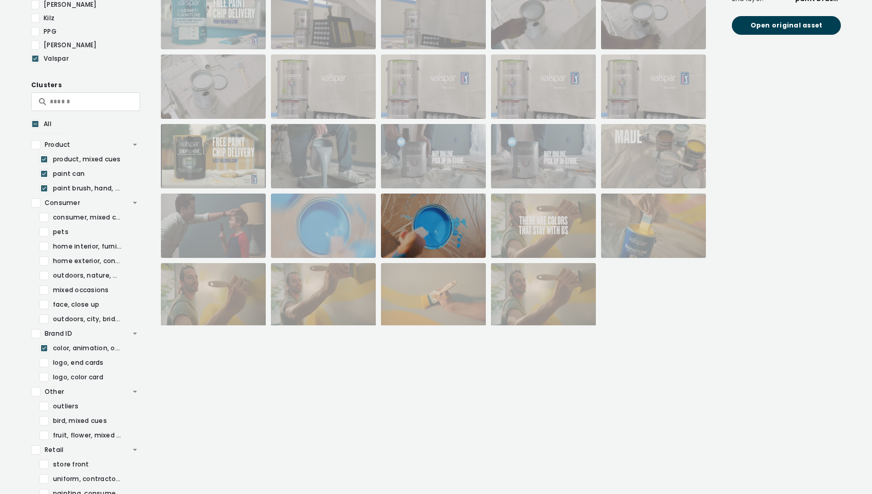
scroll to position [188, 0]
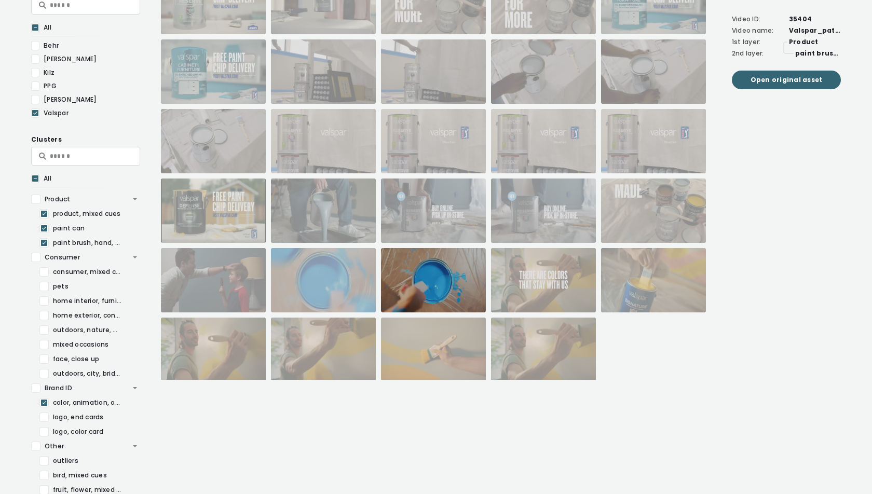
click at [768, 76] on span "Open original asset" at bounding box center [787, 80] width 72 height 10
click at [418, 361] on div at bounding box center [433, 350] width 105 height 64
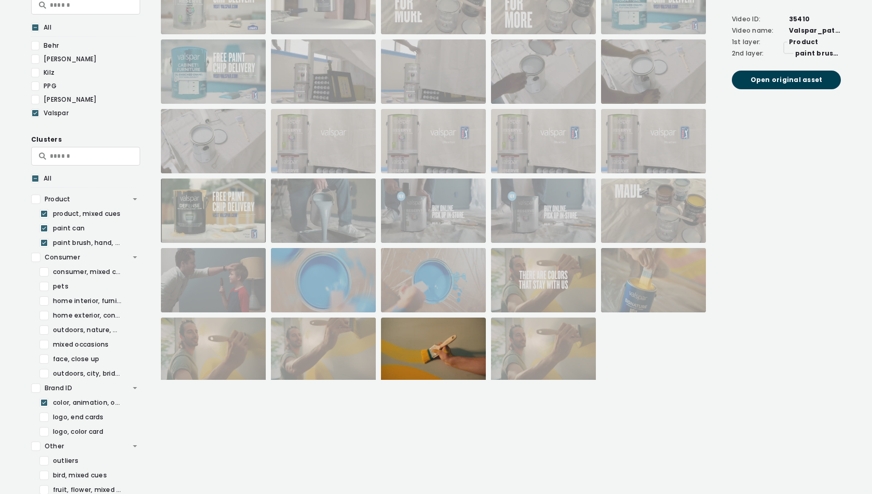
click at [312, 353] on div at bounding box center [323, 350] width 105 height 64
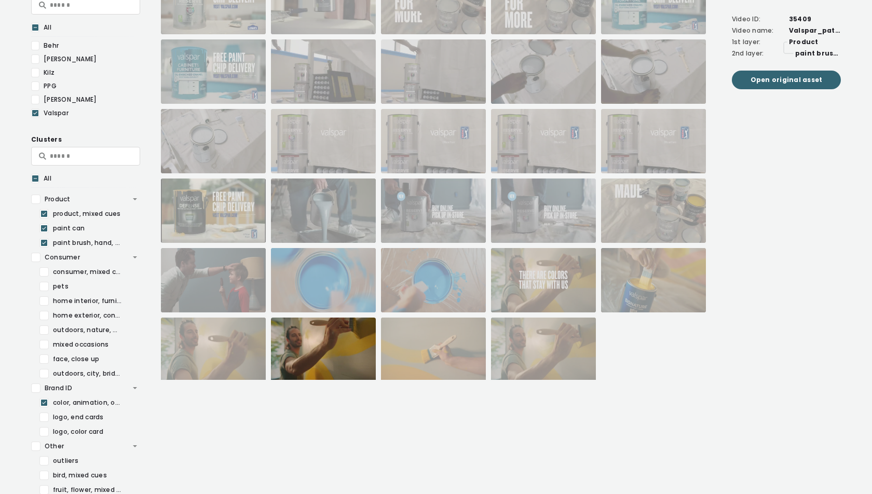
click at [777, 77] on span "Open original asset" at bounding box center [787, 80] width 72 height 10
click at [539, 344] on div at bounding box center [543, 350] width 105 height 64
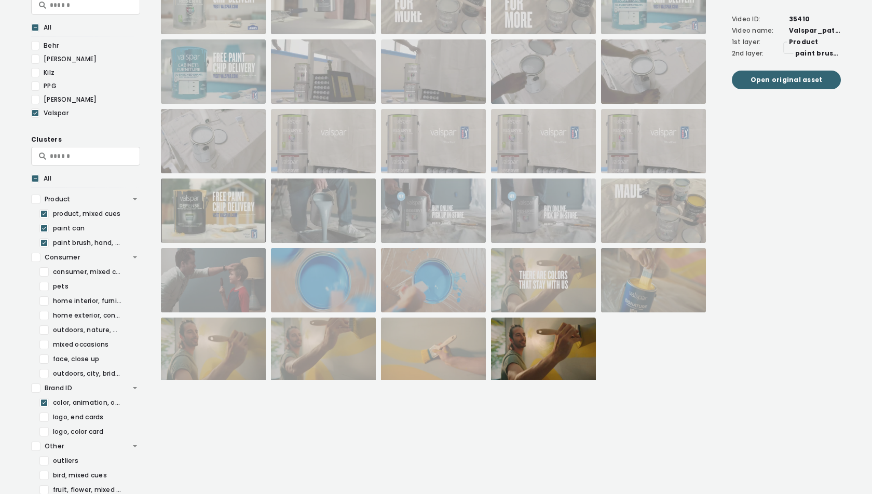
click at [775, 80] on span "Open original asset" at bounding box center [787, 80] width 72 height 10
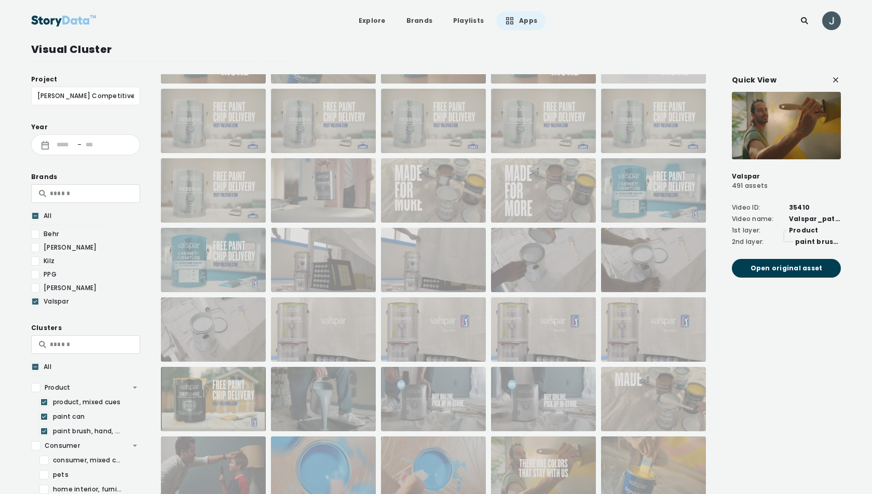
click at [32, 300] on icon at bounding box center [35, 301] width 6 height 10
click at [35, 288] on div at bounding box center [35, 287] width 8 height 9
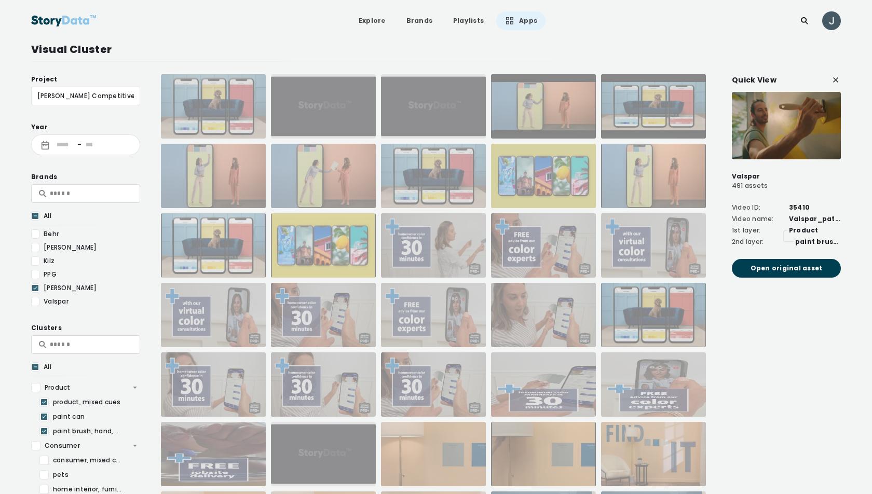
click at [835, 80] on icon at bounding box center [835, 79] width 5 height 5
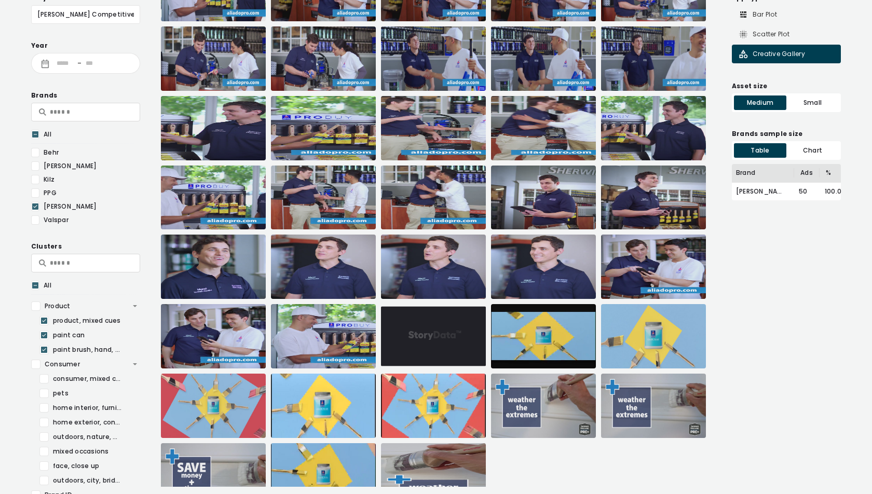
scroll to position [5609, 0]
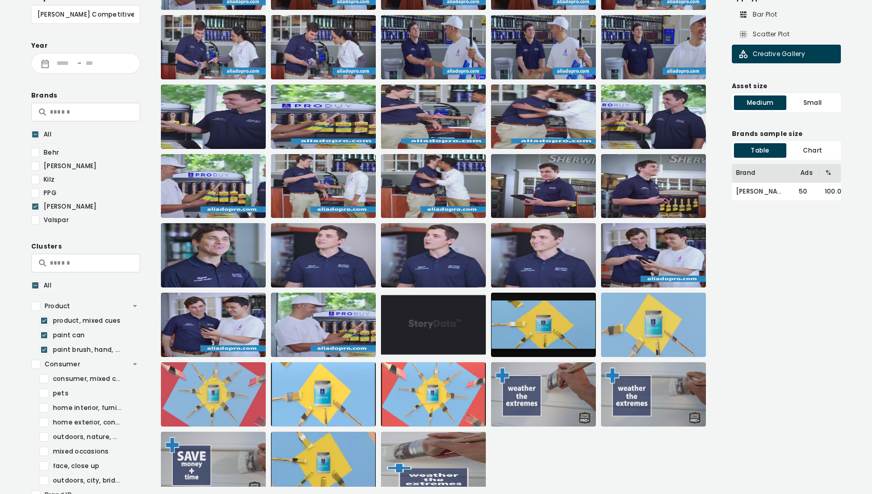
click at [322, 379] on img at bounding box center [323, 394] width 105 height 64
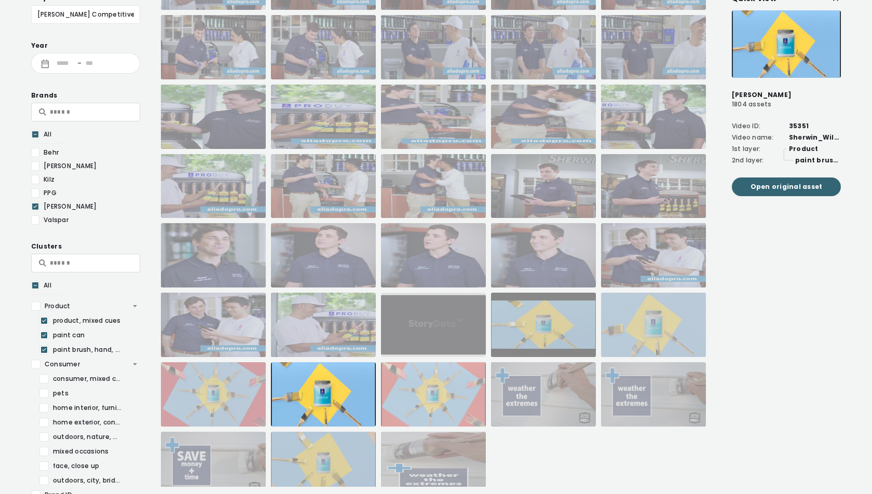
click at [817, 182] on span "Open original asset" at bounding box center [787, 187] width 72 height 10
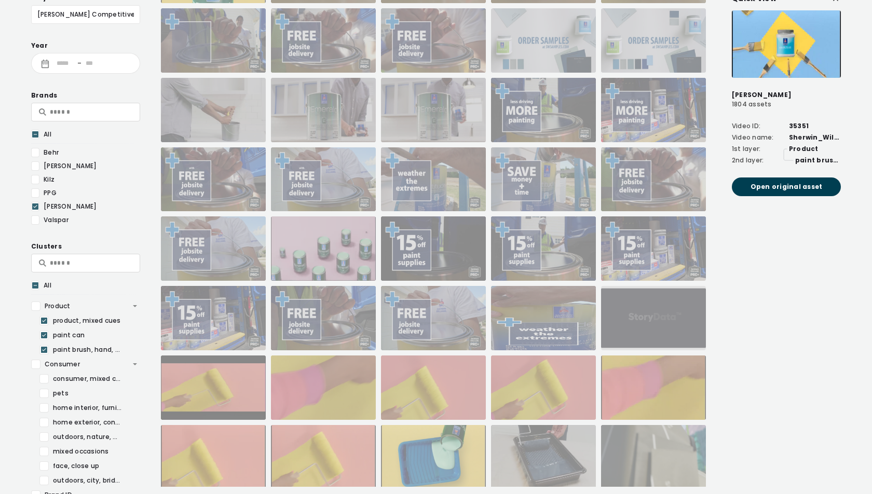
scroll to position [4777, 0]
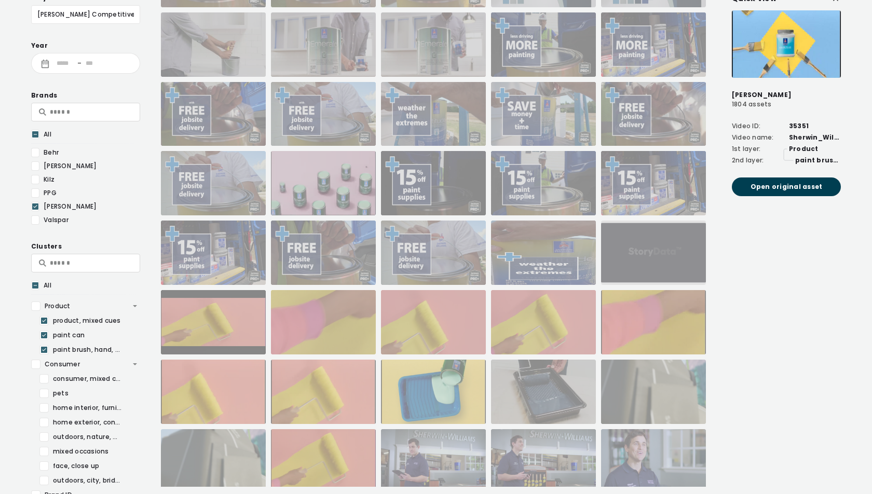
click at [426, 315] on div at bounding box center [433, 322] width 105 height 64
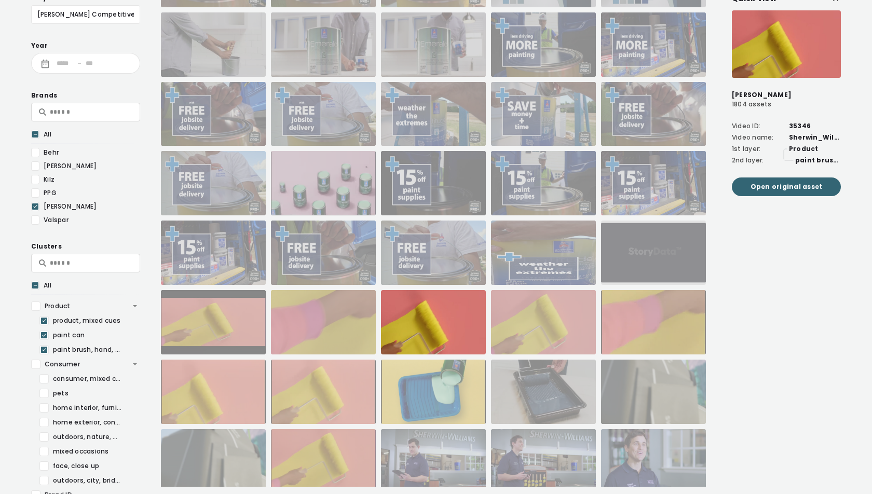
click at [796, 185] on span "Open original asset" at bounding box center [787, 187] width 72 height 10
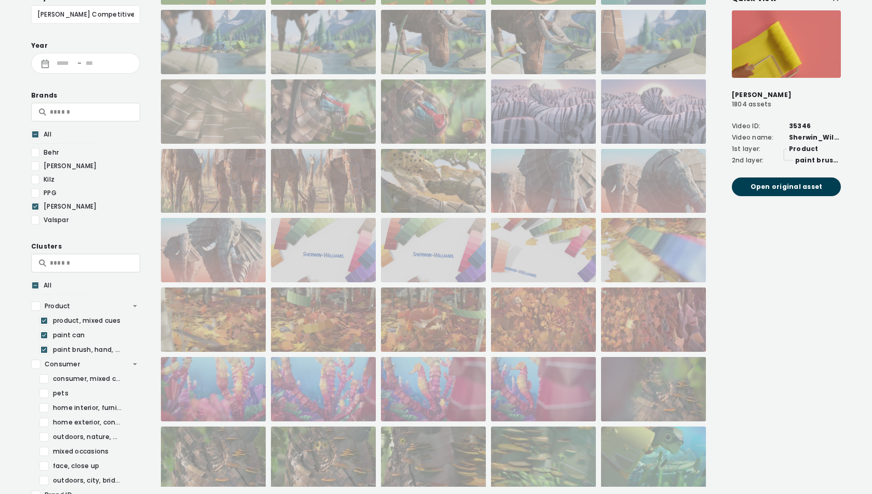
scroll to position [2066, 0]
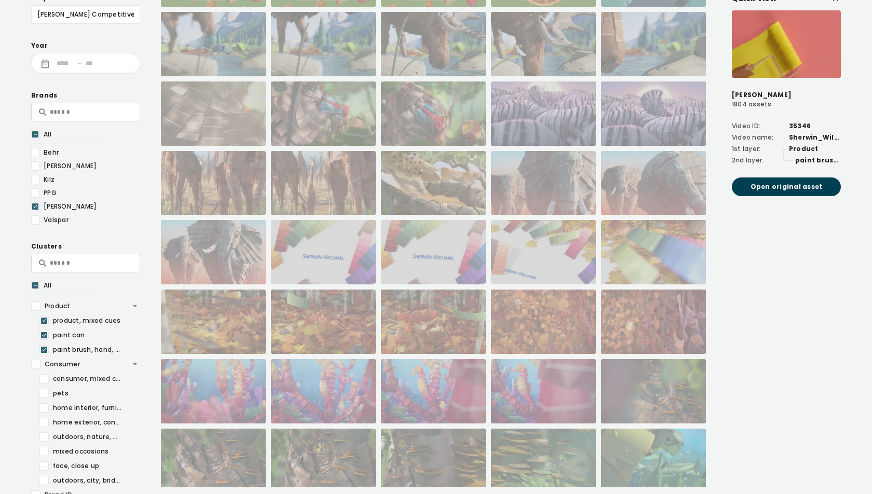
click at [418, 324] on div at bounding box center [433, 322] width 105 height 64
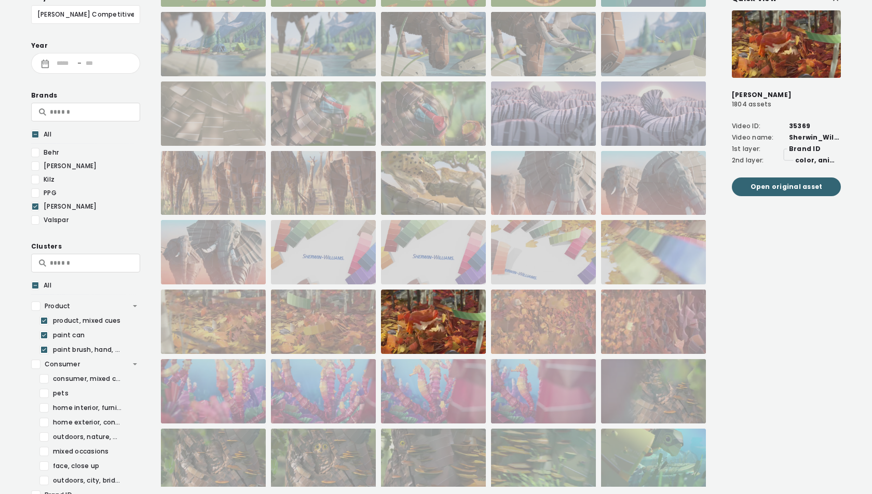
click at [806, 183] on span "Open original asset" at bounding box center [787, 187] width 72 height 10
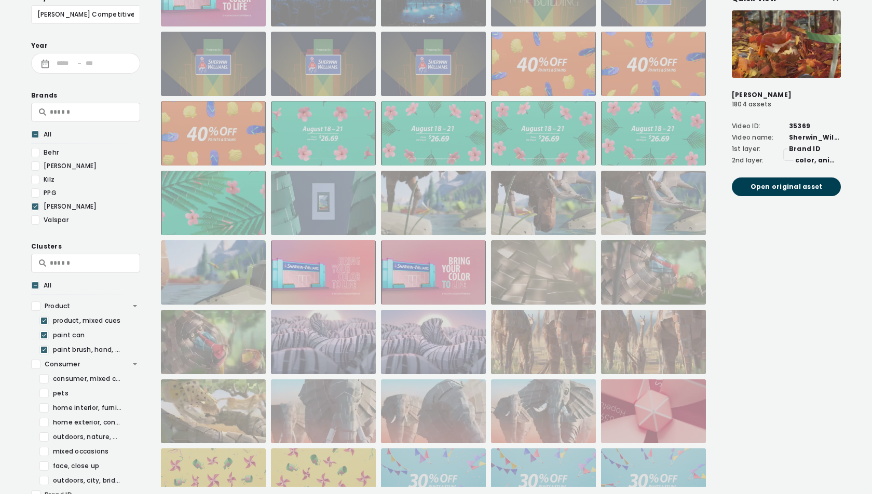
scroll to position [949, 0]
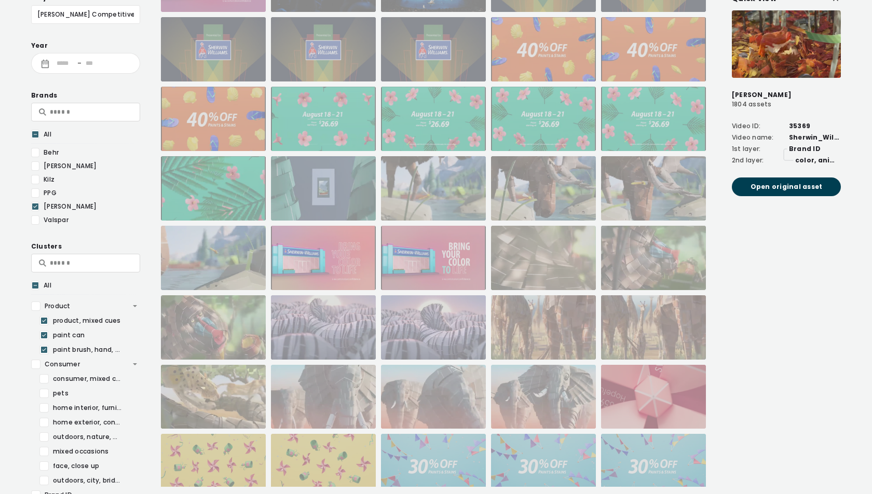
click at [661, 387] on div at bounding box center [653, 397] width 105 height 64
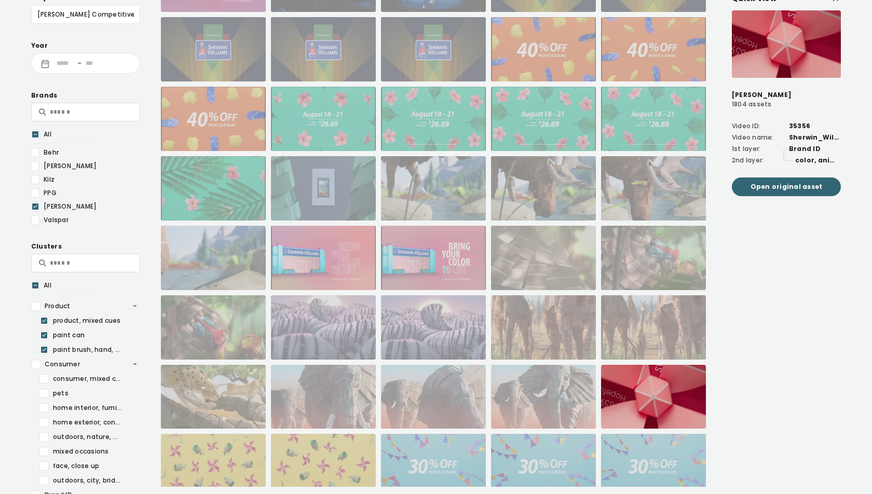
click at [780, 188] on span "Open original asset" at bounding box center [787, 187] width 72 height 10
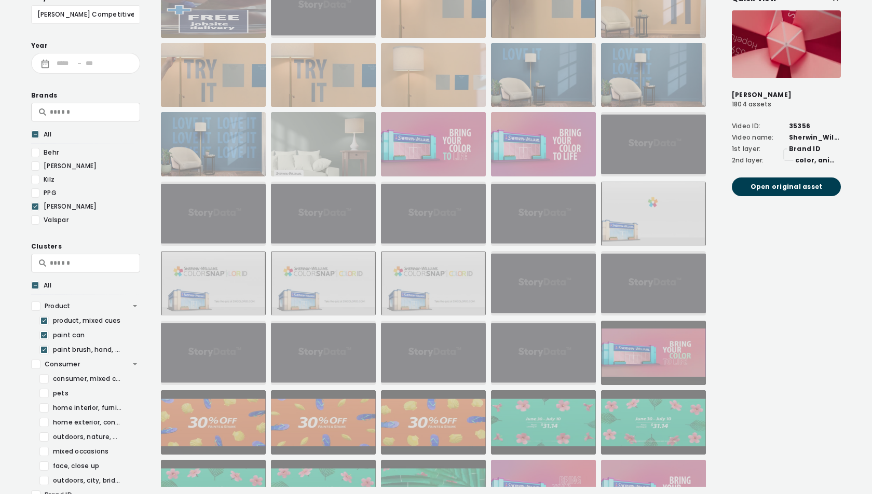
scroll to position [211, 0]
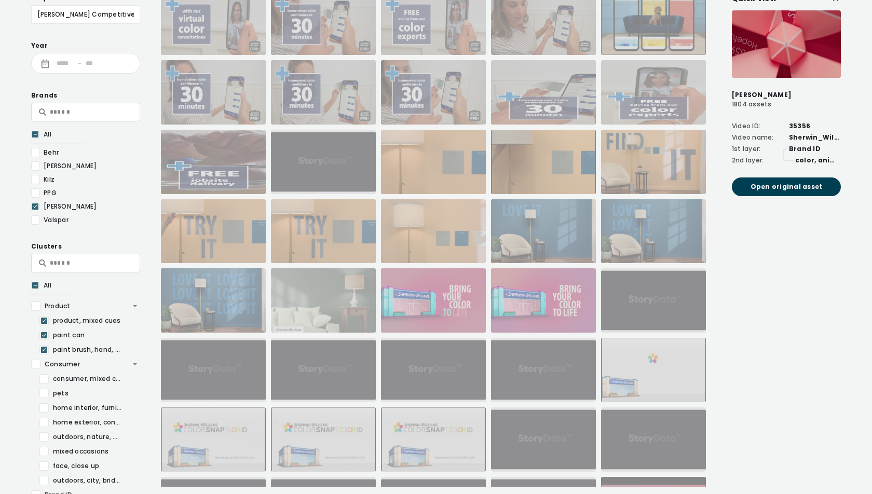
click at [428, 241] on div at bounding box center [433, 231] width 105 height 64
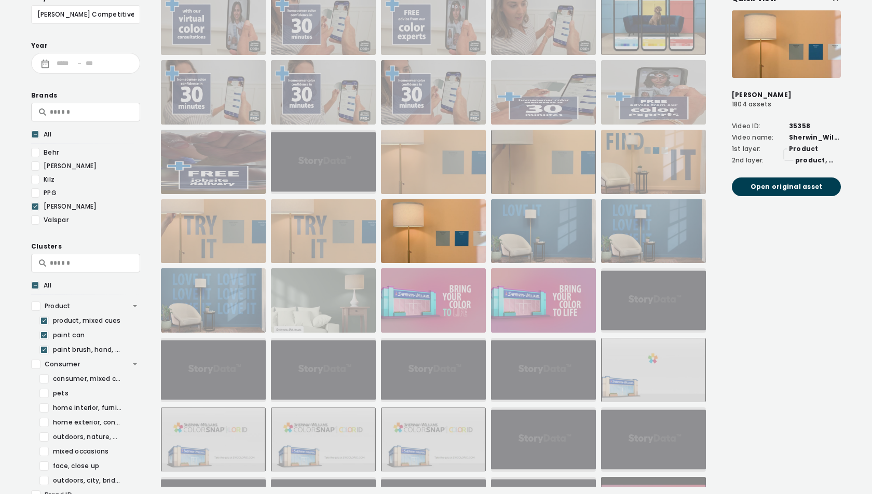
click at [803, 199] on div "Quick View Sherwin Williams 1804 assets Video ID: 35358 Video name: Sherwin_Wil…" at bounding box center [786, 361] width 109 height 736
click at [791, 187] on span "Open original asset" at bounding box center [787, 187] width 72 height 10
click at [36, 209] on icon at bounding box center [35, 206] width 6 height 10
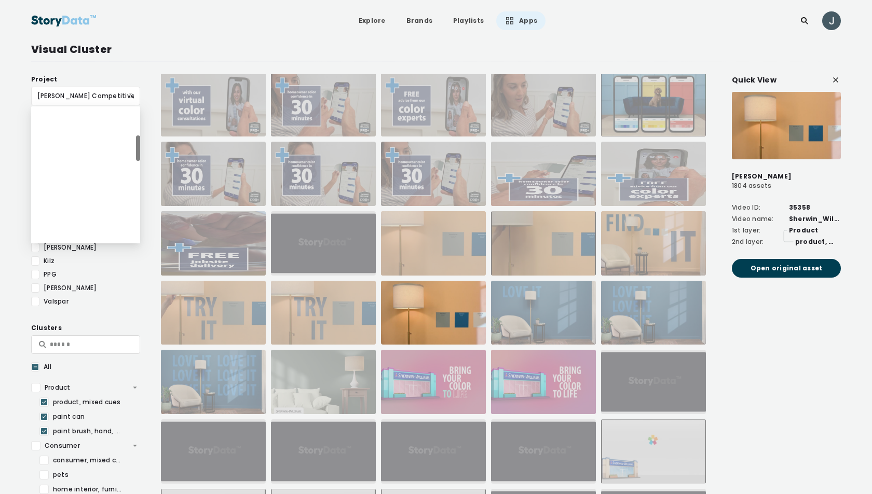
click at [73, 94] on span "Benjamin Moore Competitive - April 2024" at bounding box center [85, 96] width 97 height 18
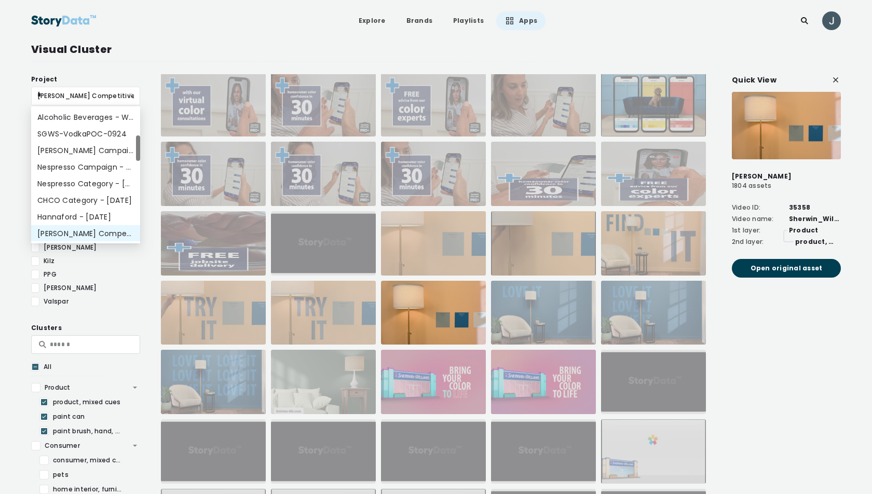
scroll to position [87, 0]
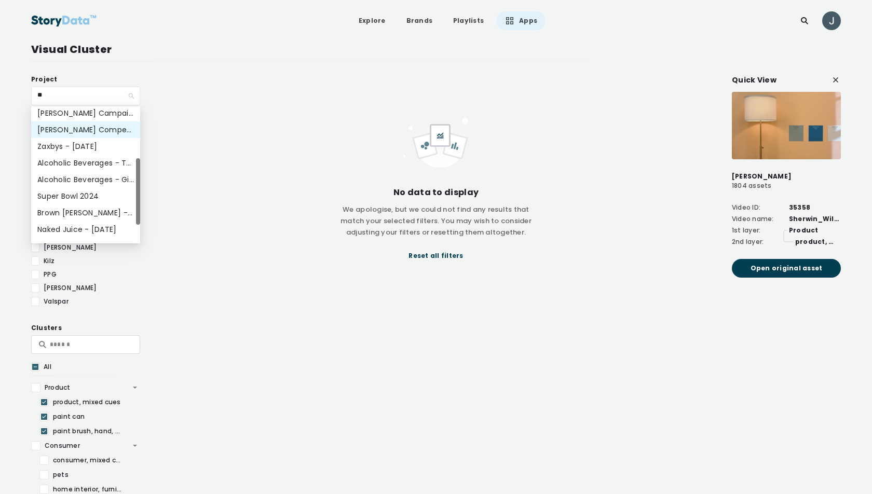
type input "***"
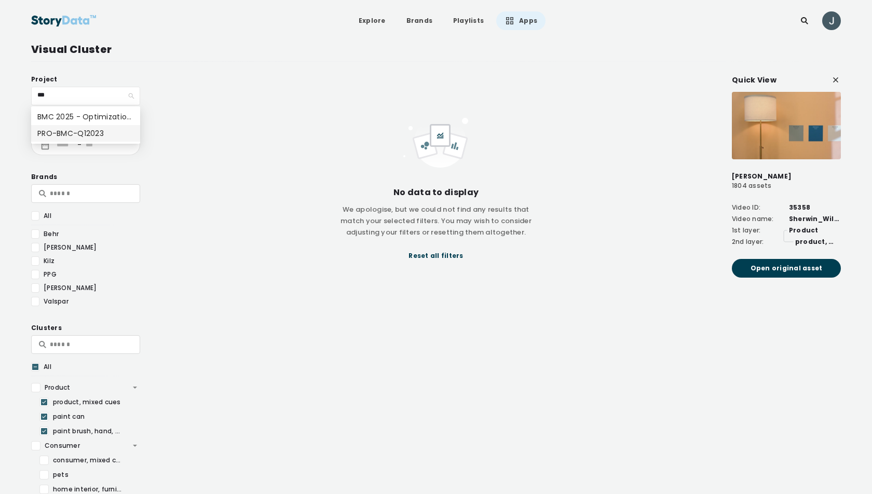
click at [75, 135] on div "PRO-BMC-Q12023" at bounding box center [85, 133] width 97 height 11
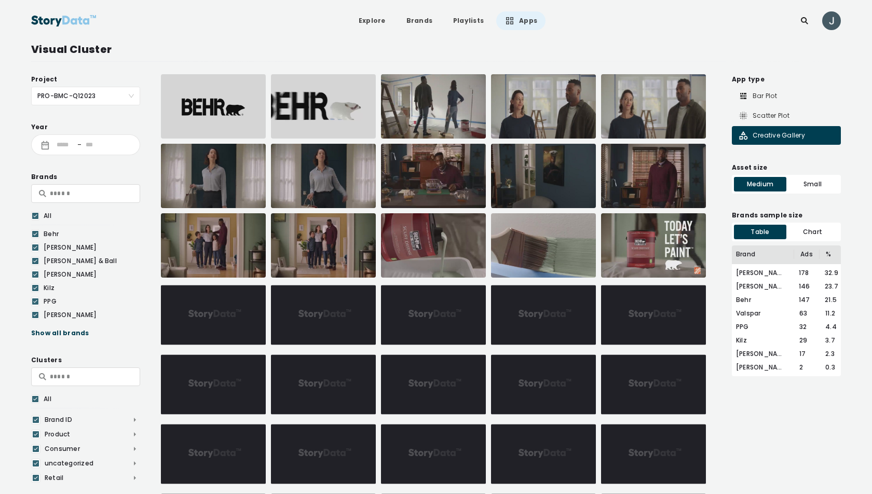
click at [44, 333] on div "Show all brands" at bounding box center [85, 333] width 109 height 10
click at [37, 216] on icon at bounding box center [35, 216] width 6 height 10
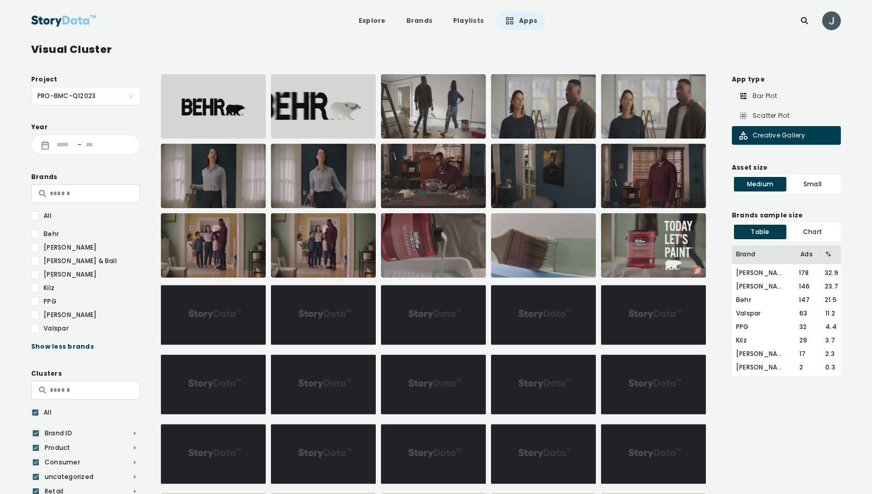
click at [37, 260] on div at bounding box center [35, 260] width 8 height 9
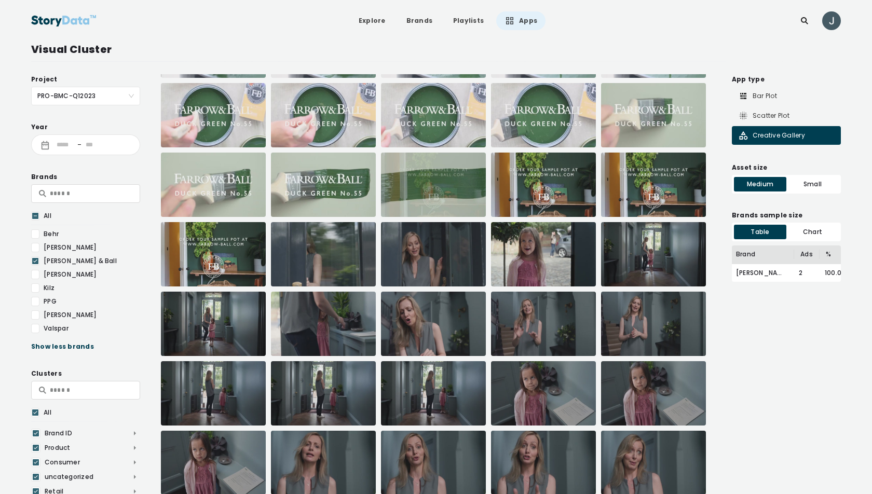
scroll to position [108, 0]
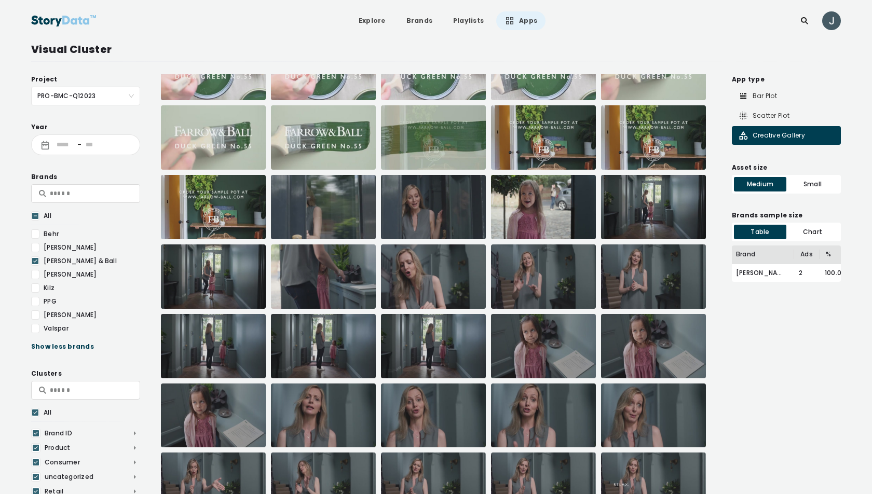
click at [335, 129] on img at bounding box center [323, 137] width 105 height 64
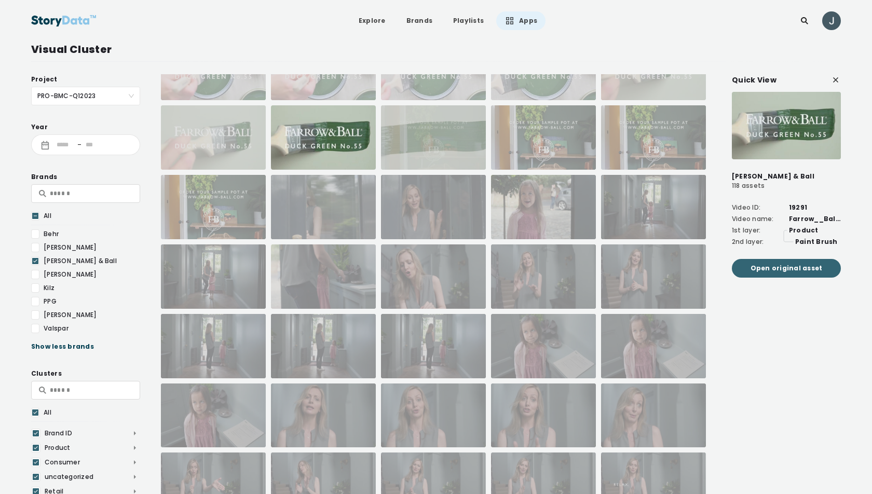
click at [786, 266] on span "Open original asset" at bounding box center [787, 268] width 72 height 10
click at [315, 273] on div at bounding box center [323, 276] width 105 height 64
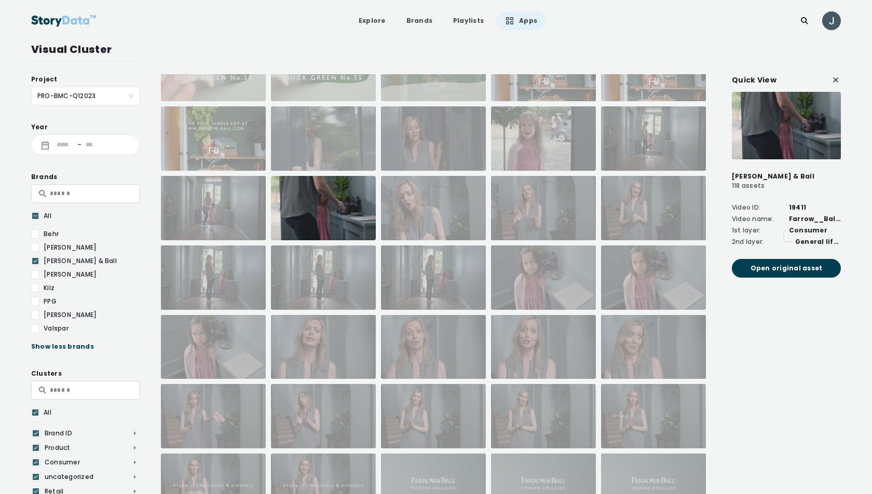
scroll to position [195, 0]
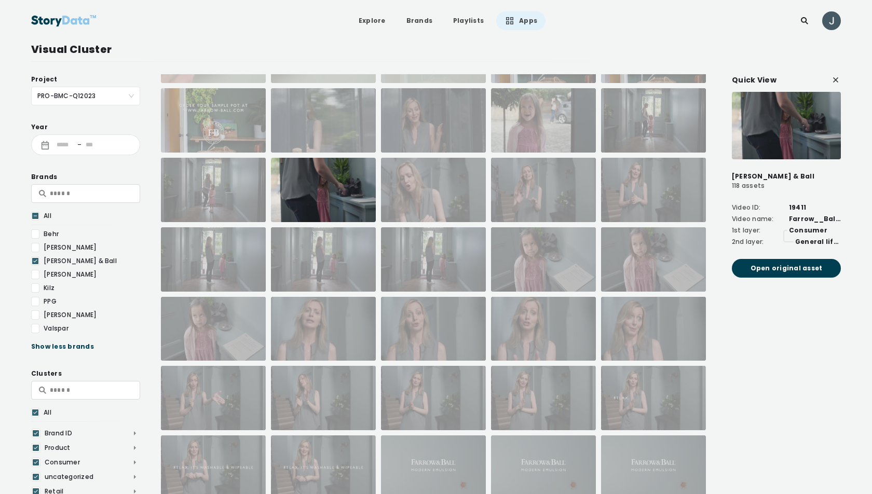
click at [424, 403] on div at bounding box center [433, 398] width 105 height 64
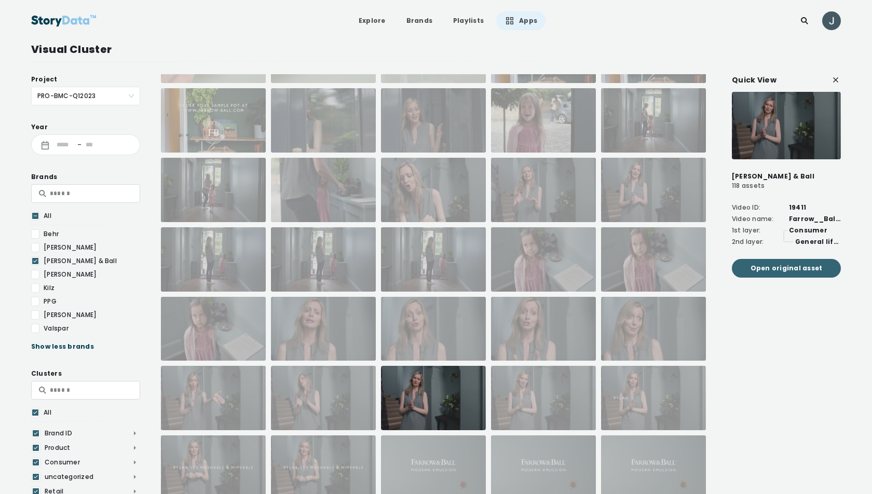
click at [782, 261] on button "Open original asset" at bounding box center [786, 268] width 109 height 19
click at [834, 77] on icon at bounding box center [836, 80] width 10 height 10
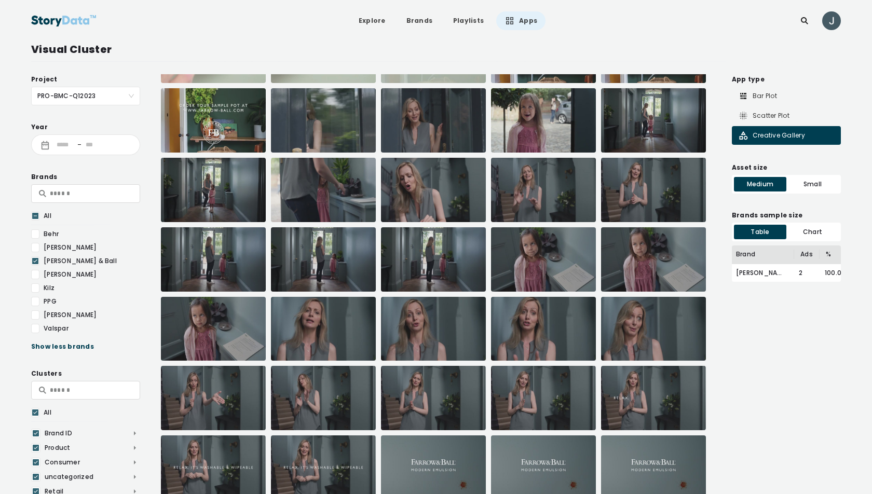
click at [66, 95] on span "PRO-BMC-Q12023" at bounding box center [85, 96] width 97 height 18
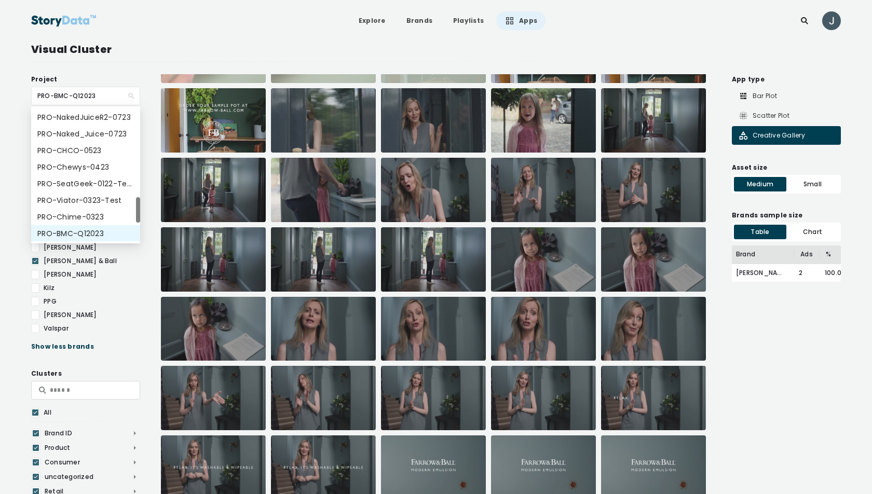
click at [66, 95] on span "PRO-BMC-Q12023" at bounding box center [85, 96] width 97 height 18
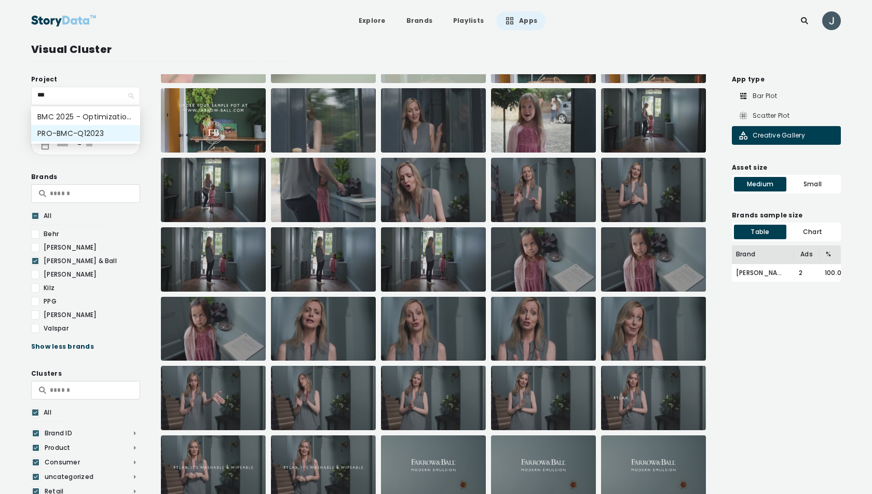
type input "***"
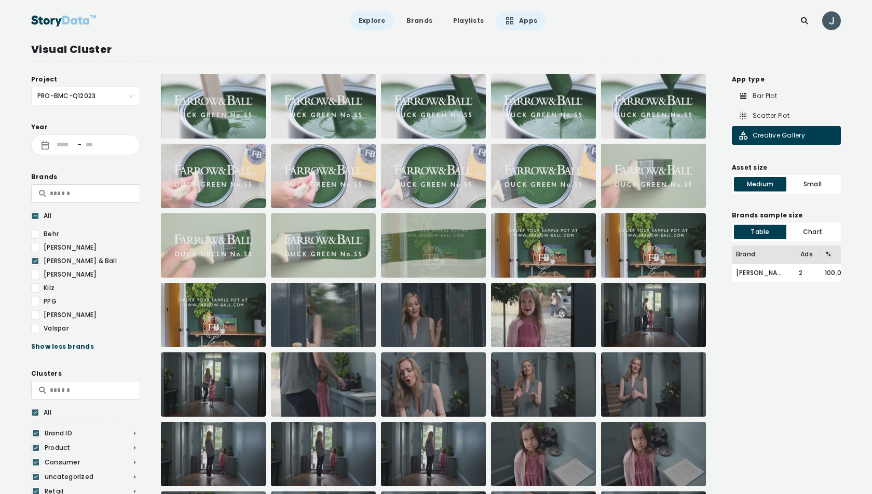
click at [367, 25] on link "Explore" at bounding box center [372, 20] width 44 height 19
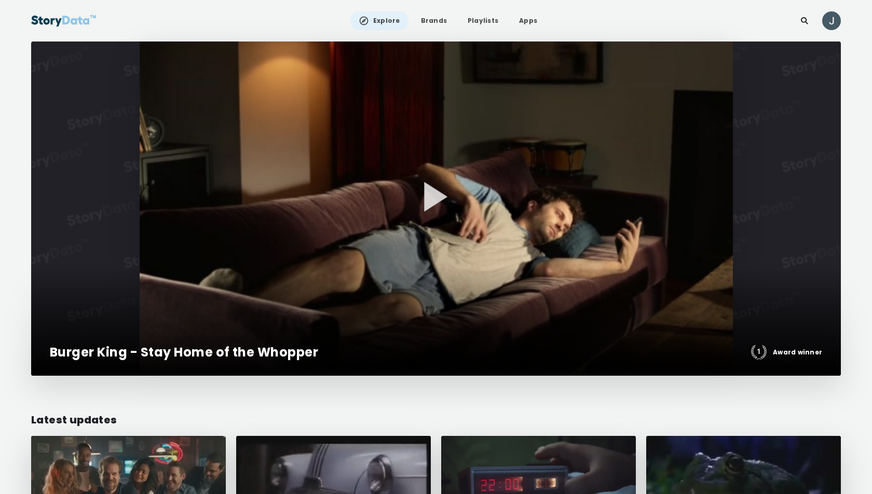
click at [807, 18] on icon at bounding box center [804, 21] width 10 height 10
type input "******"
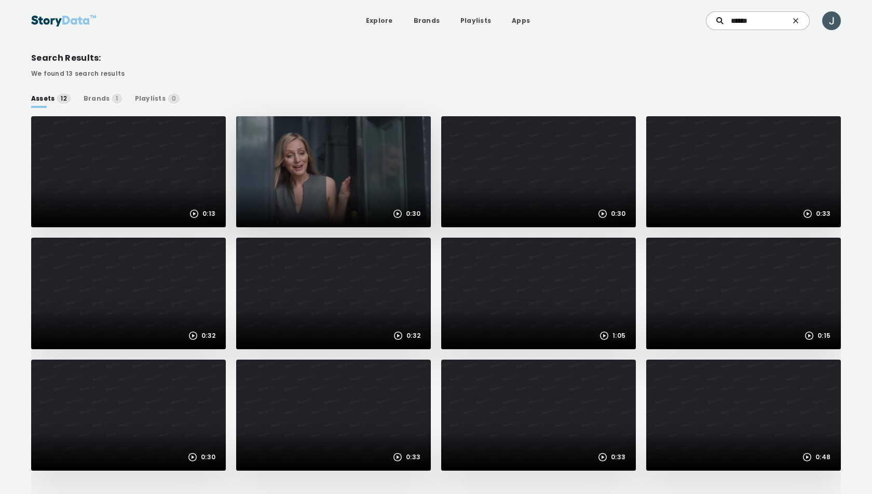
scroll to position [67, 0]
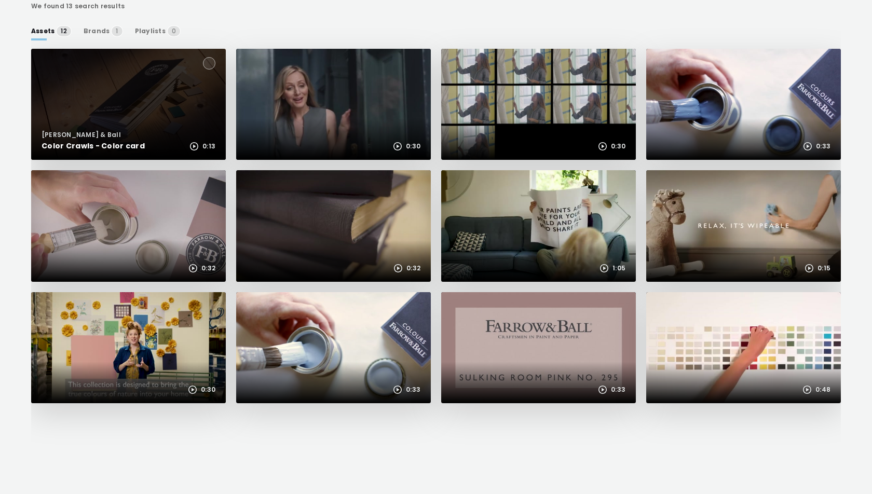
click at [118, 103] on div at bounding box center [128, 104] width 195 height 111
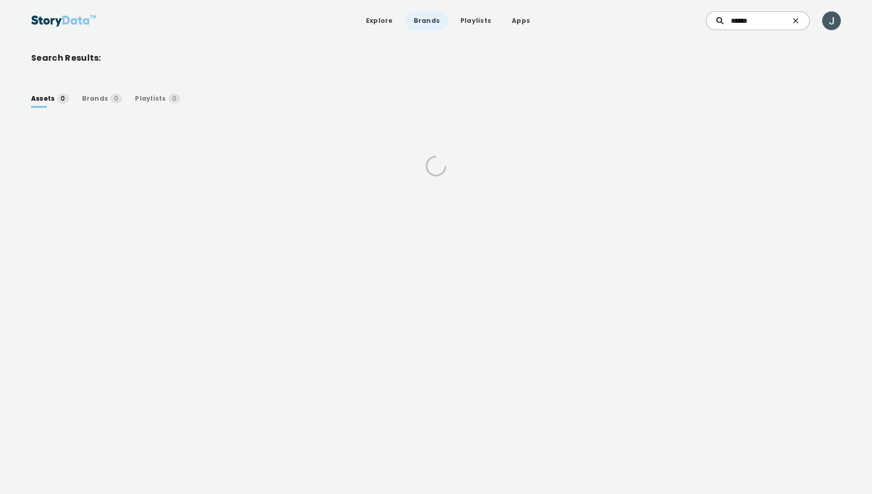
click at [425, 19] on link "Brands" at bounding box center [426, 20] width 43 height 19
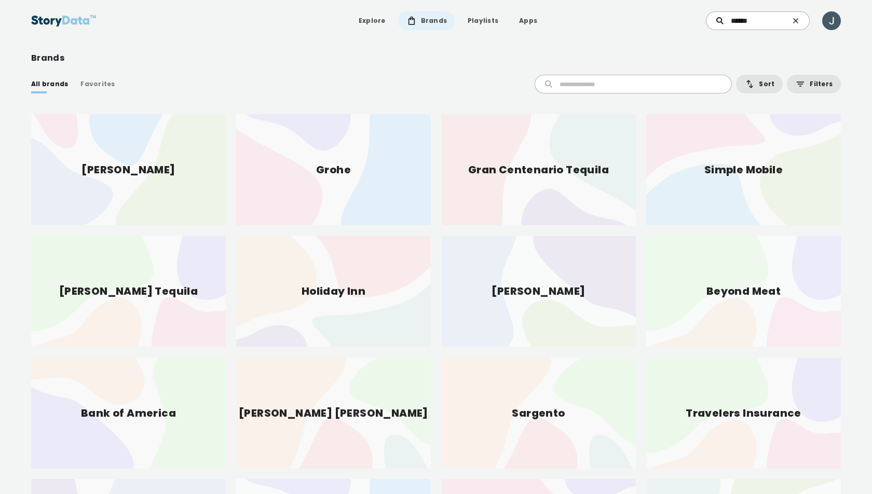
click at [604, 87] on input "text" at bounding box center [640, 83] width 161 height 9
type input "******"
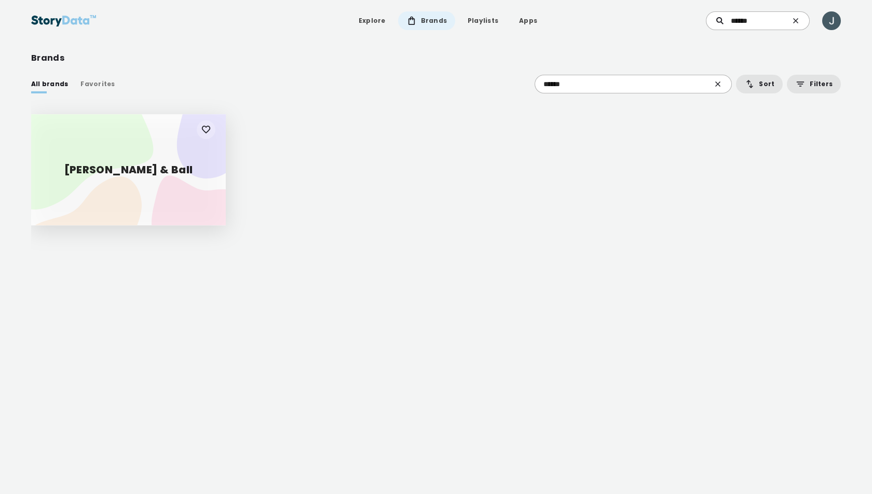
click at [133, 171] on div "[PERSON_NAME] & Ball" at bounding box center [128, 169] width 195 height 111
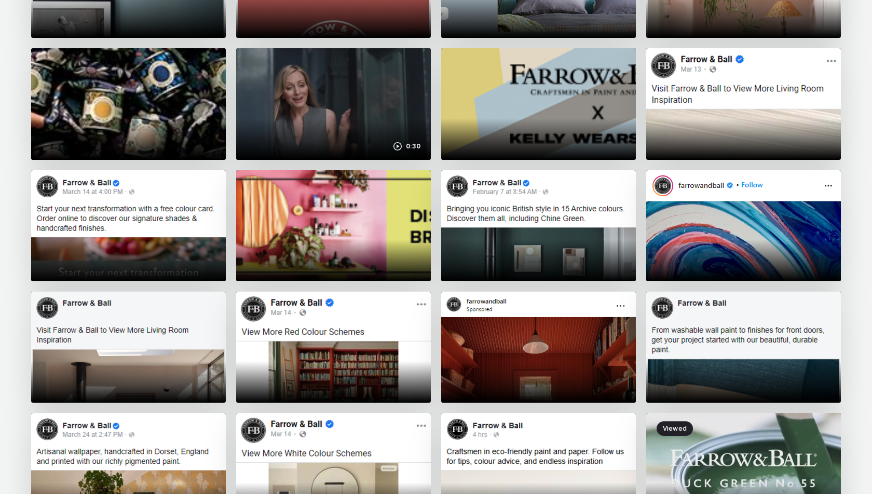
scroll to position [3461, 0]
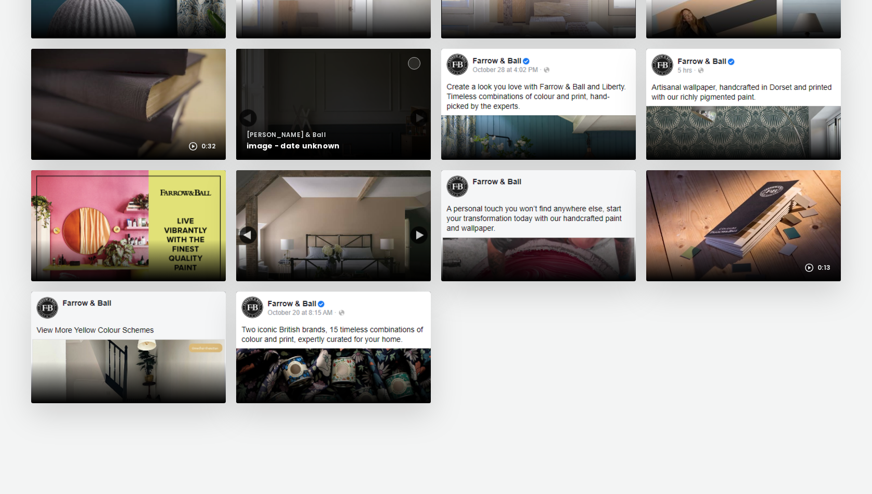
click at [360, 109] on div at bounding box center [333, 104] width 195 height 111
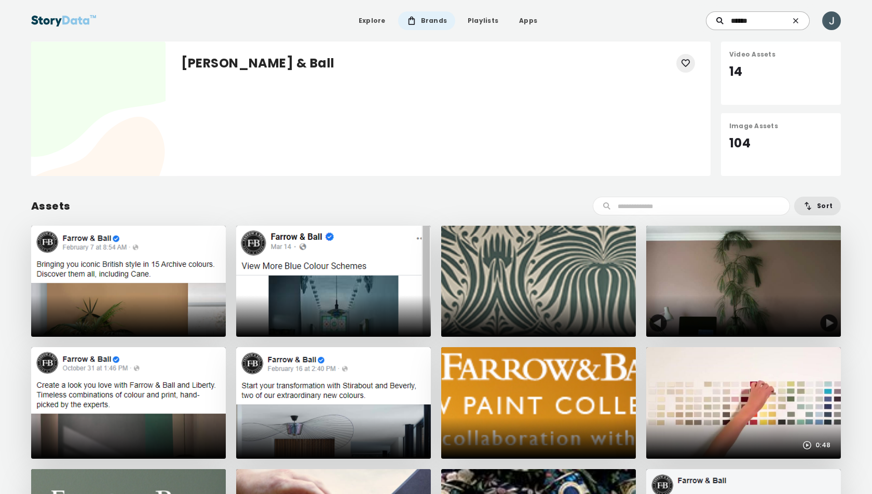
click at [744, 20] on input "******" at bounding box center [760, 20] width 58 height 9
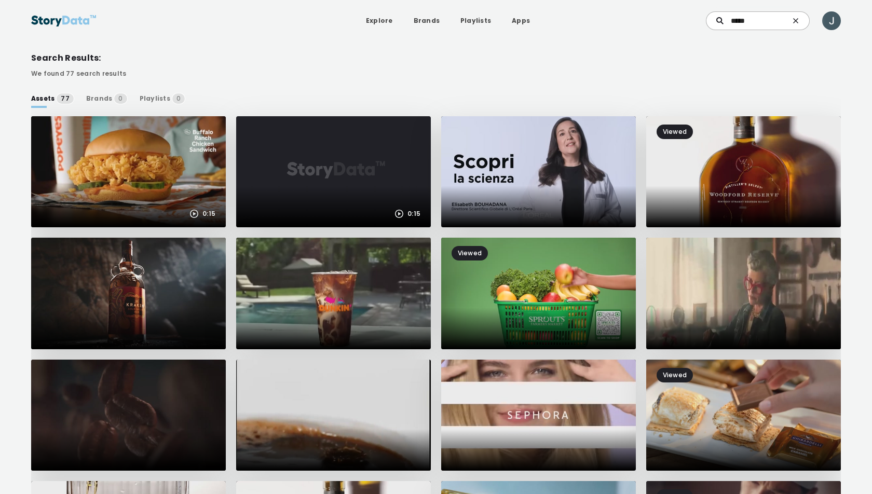
click at [774, 20] on input "*****" at bounding box center [760, 20] width 58 height 9
type input "******"
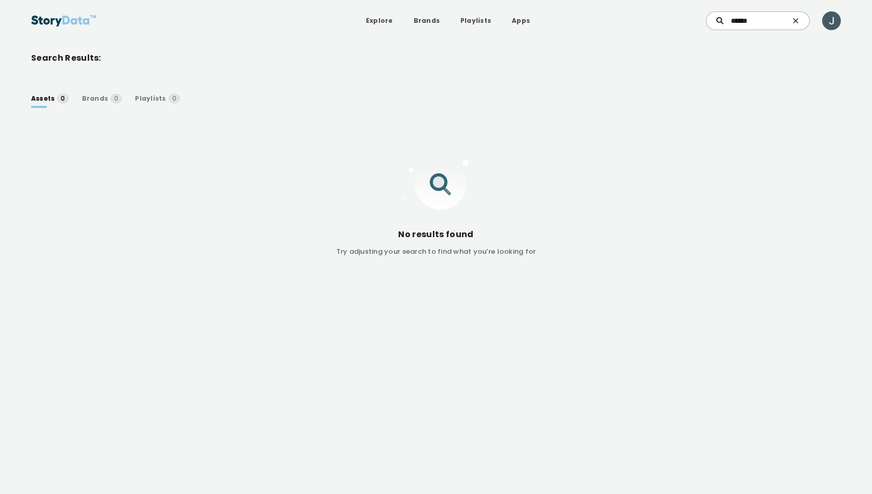
click at [97, 97] on div "Brands 0" at bounding box center [102, 98] width 41 height 10
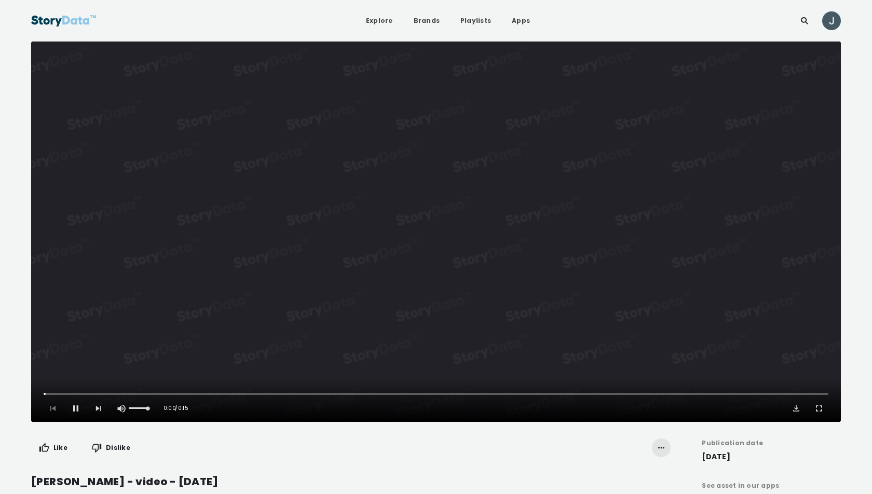
click at [428, 228] on video "Video Player" at bounding box center [436, 232] width 810 height 380
click at [428, 228] on button "Play Video" at bounding box center [436, 232] width 810 height 380
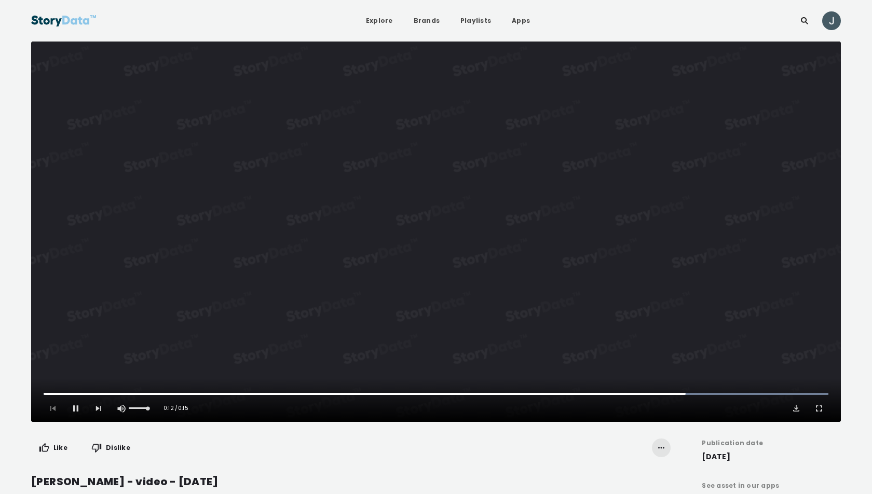
click at [387, 240] on video "Video Player" at bounding box center [436, 232] width 810 height 380
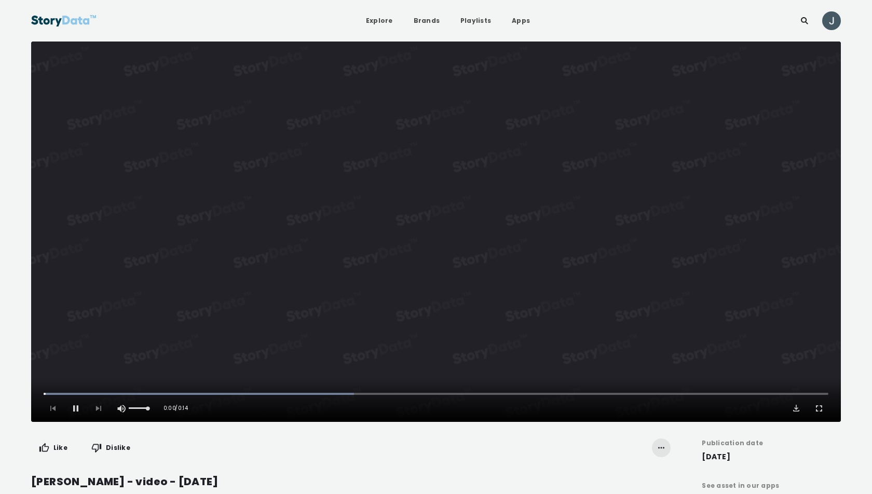
click at [451, 239] on video "Video Player" at bounding box center [436, 232] width 810 height 380
click at [451, 239] on button "Play Video" at bounding box center [436, 232] width 810 height 380
click at [413, 234] on video "Video Player" at bounding box center [436, 232] width 810 height 380
click at [413, 234] on button "Play Video" at bounding box center [436, 232] width 810 height 380
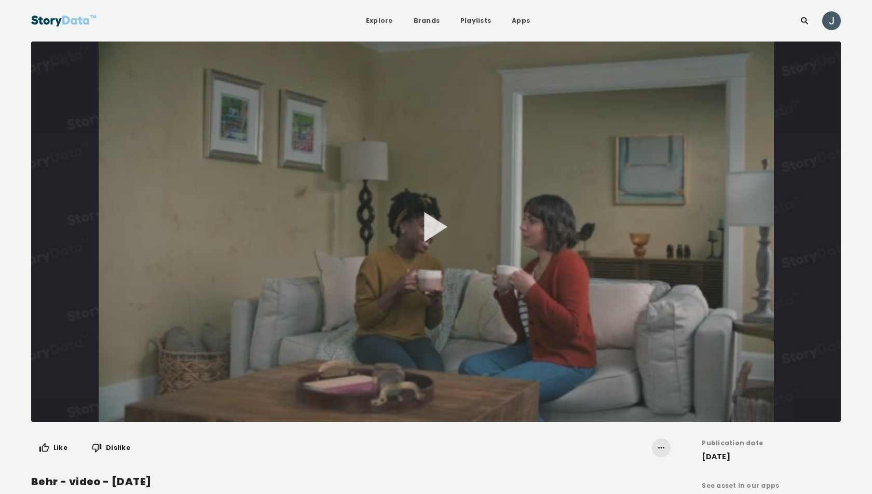
click at [419, 237] on video "Video Player" at bounding box center [436, 232] width 810 height 380
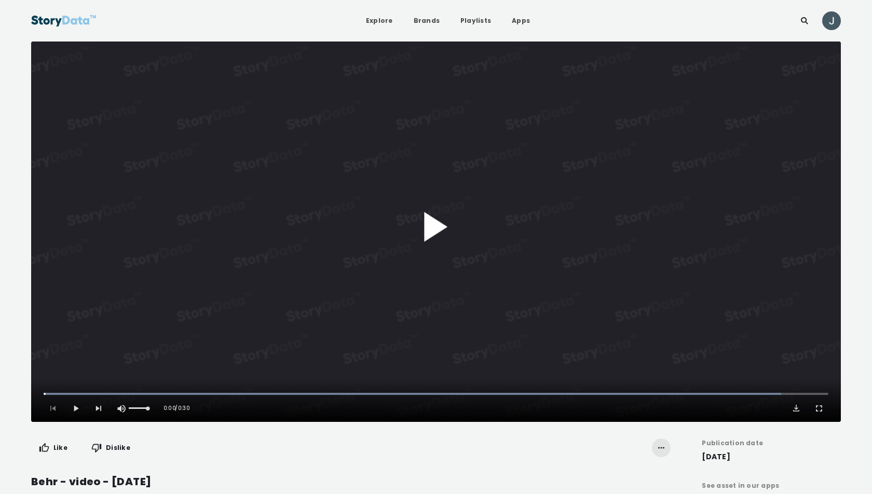
click at [441, 228] on button "Play Video" at bounding box center [436, 232] width 810 height 380
click at [437, 231] on video "Video Player" at bounding box center [436, 232] width 810 height 380
click at [437, 231] on button "Play Video" at bounding box center [436, 232] width 810 height 380
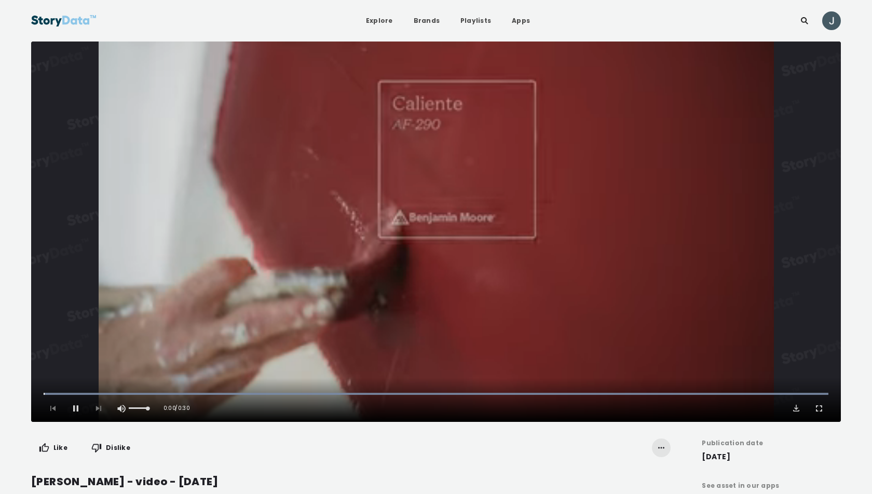
click at [468, 238] on video "Video Player" at bounding box center [436, 232] width 810 height 380
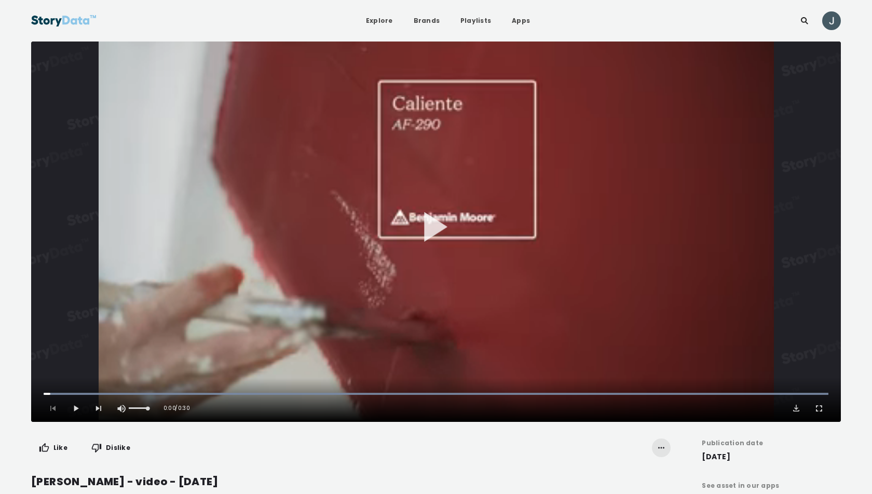
click at [468, 238] on button "Play Video" at bounding box center [436, 232] width 810 height 380
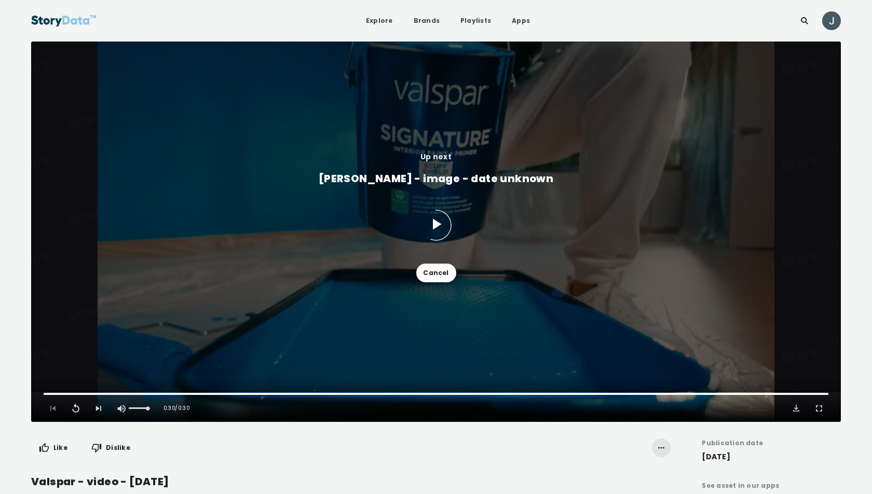
click at [435, 269] on button "Cancel" at bounding box center [436, 273] width 40 height 19
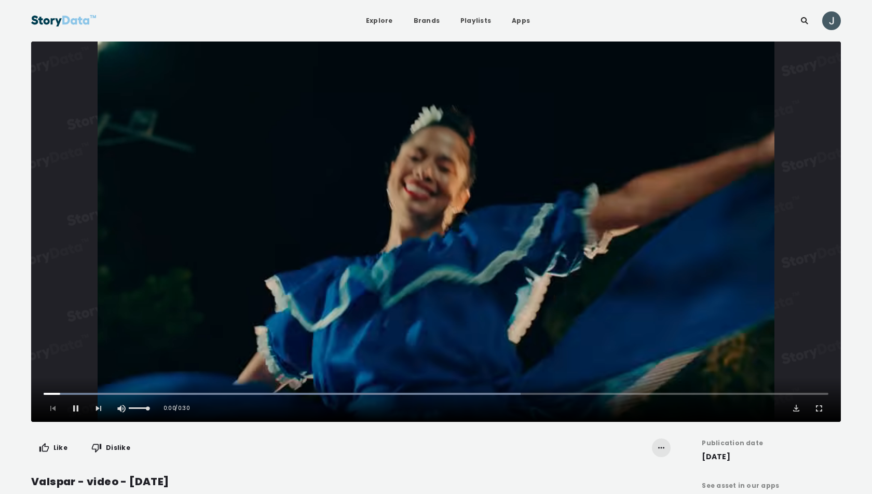
click at [425, 221] on video "Video Player" at bounding box center [436, 232] width 810 height 380
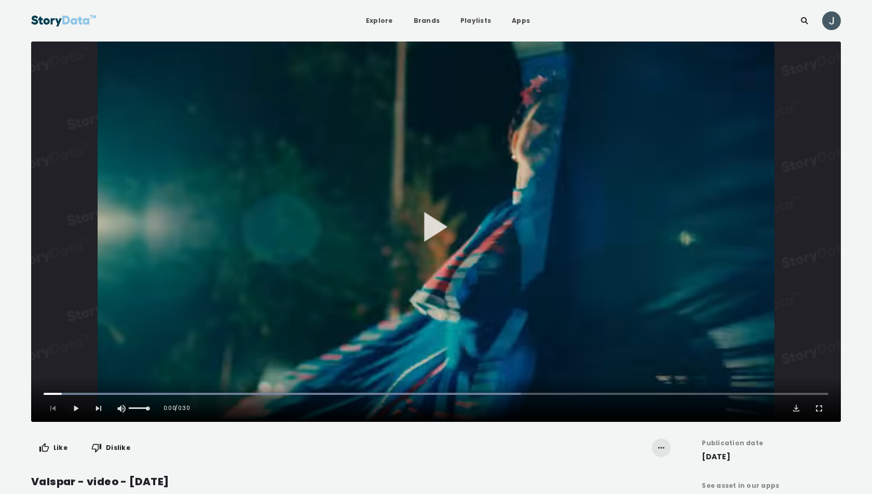
click at [425, 221] on button "Play Video" at bounding box center [436, 232] width 810 height 380
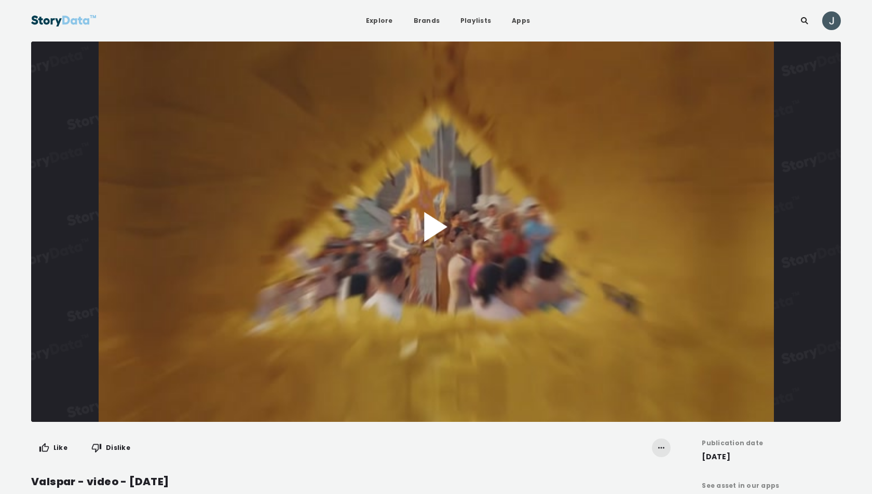
click at [434, 243] on video "Video Player" at bounding box center [436, 232] width 810 height 380
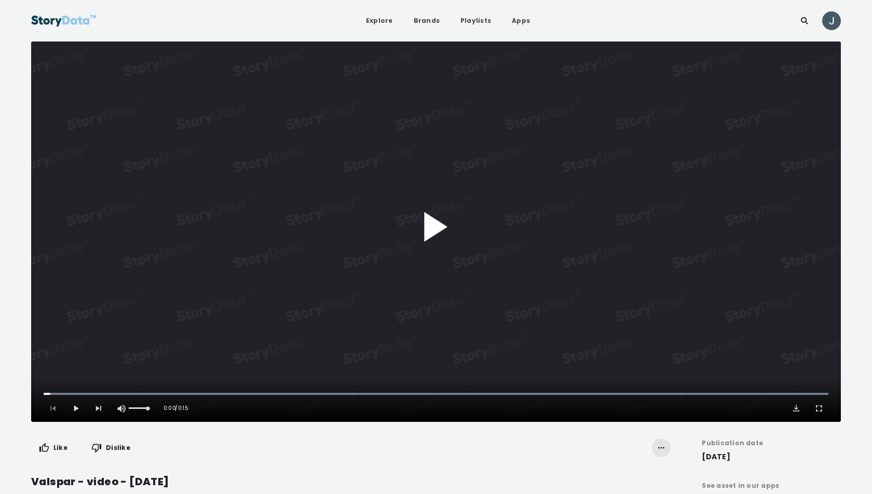
click at [434, 243] on button "Play Video" at bounding box center [436, 232] width 810 height 380
click at [452, 240] on video "Video Player" at bounding box center [436, 232] width 810 height 380
click at [437, 238] on button "Play Video" at bounding box center [436, 232] width 810 height 380
click at [401, 238] on video "Video Player" at bounding box center [436, 232] width 810 height 380
click at [401, 238] on button "Play Video" at bounding box center [436, 232] width 810 height 380
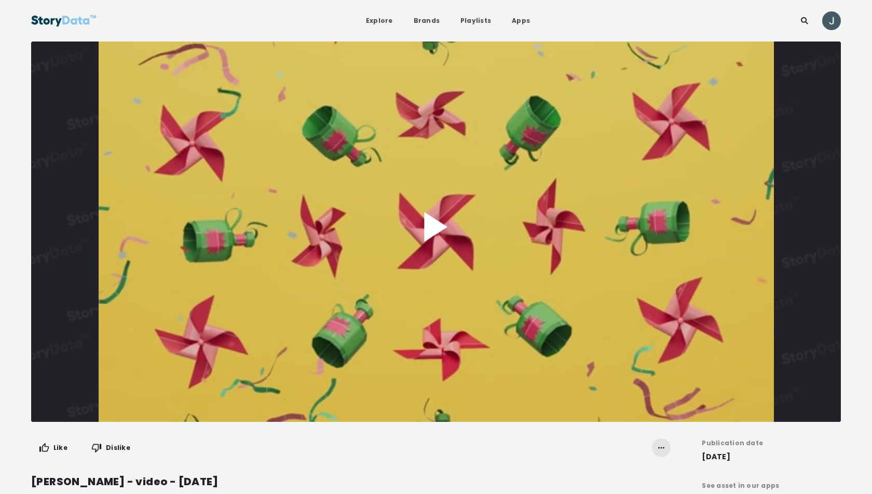
click at [432, 244] on video "Video Player" at bounding box center [436, 232] width 810 height 380
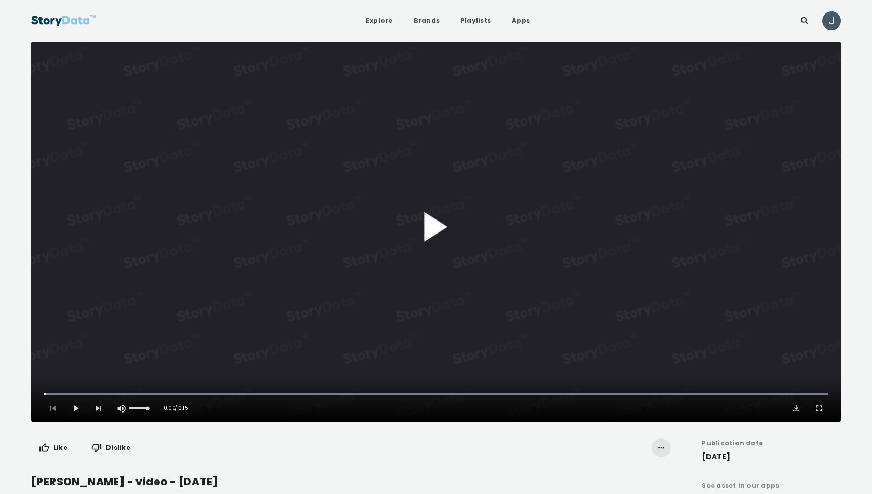
click at [414, 243] on button "Play Video" at bounding box center [436, 232] width 810 height 380
click at [438, 210] on video "Video Player" at bounding box center [436, 232] width 810 height 380
click at [438, 210] on button "Play Video" at bounding box center [436, 232] width 810 height 380
click at [438, 210] on video "Video Player" at bounding box center [436, 232] width 810 height 380
click at [431, 188] on button "Play Video" at bounding box center [436, 232] width 810 height 380
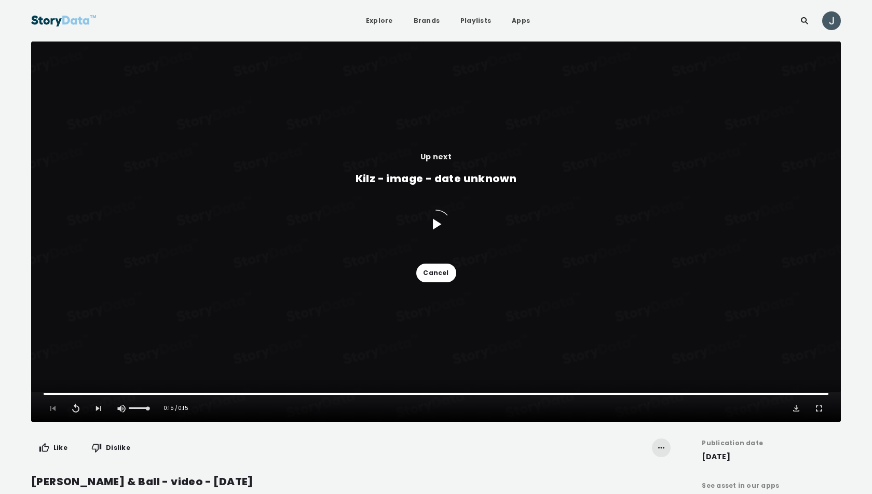
click at [436, 273] on button "Cancel" at bounding box center [436, 273] width 40 height 19
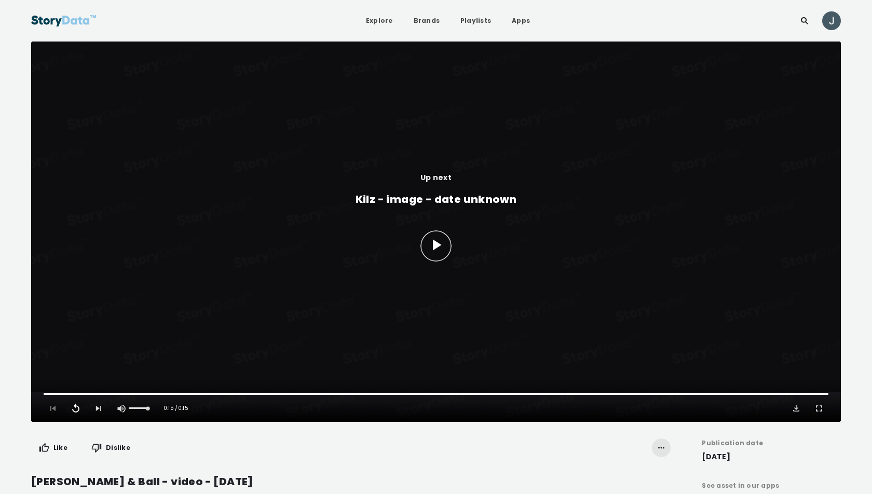
click at [80, 410] on span "Video Player" at bounding box center [76, 408] width 10 height 10
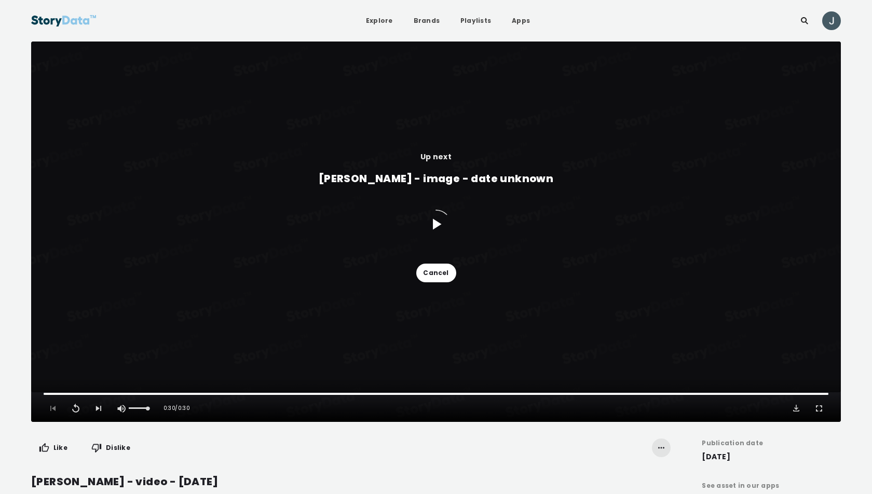
click at [439, 274] on button "Cancel" at bounding box center [436, 273] width 40 height 19
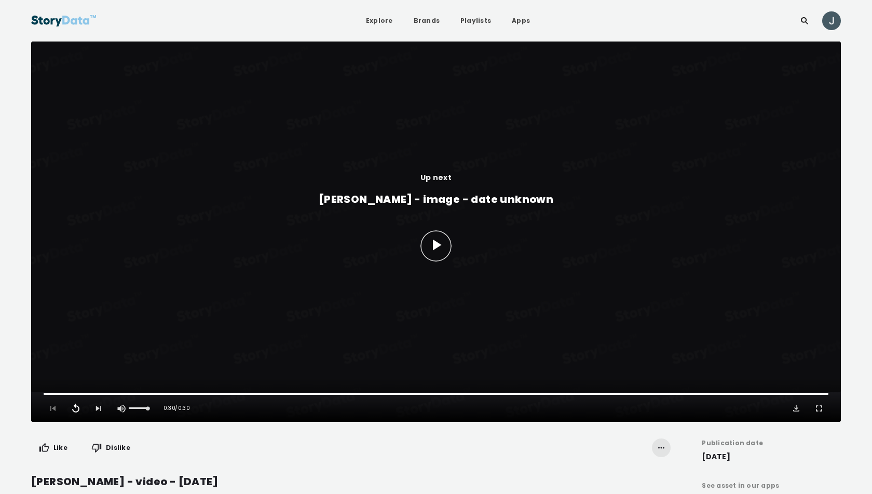
click at [77, 410] on span "Video Player" at bounding box center [76, 408] width 10 height 10
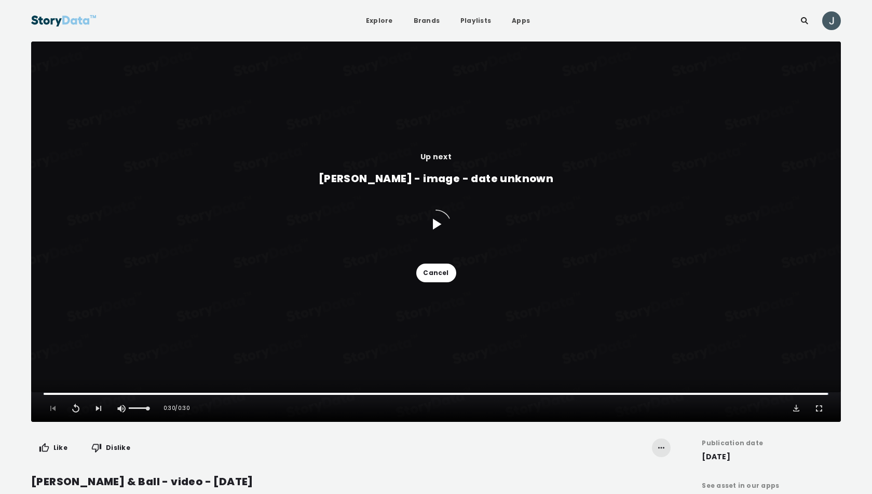
click at [439, 270] on button "Cancel" at bounding box center [436, 273] width 40 height 19
